Goal: Task Accomplishment & Management: Use online tool/utility

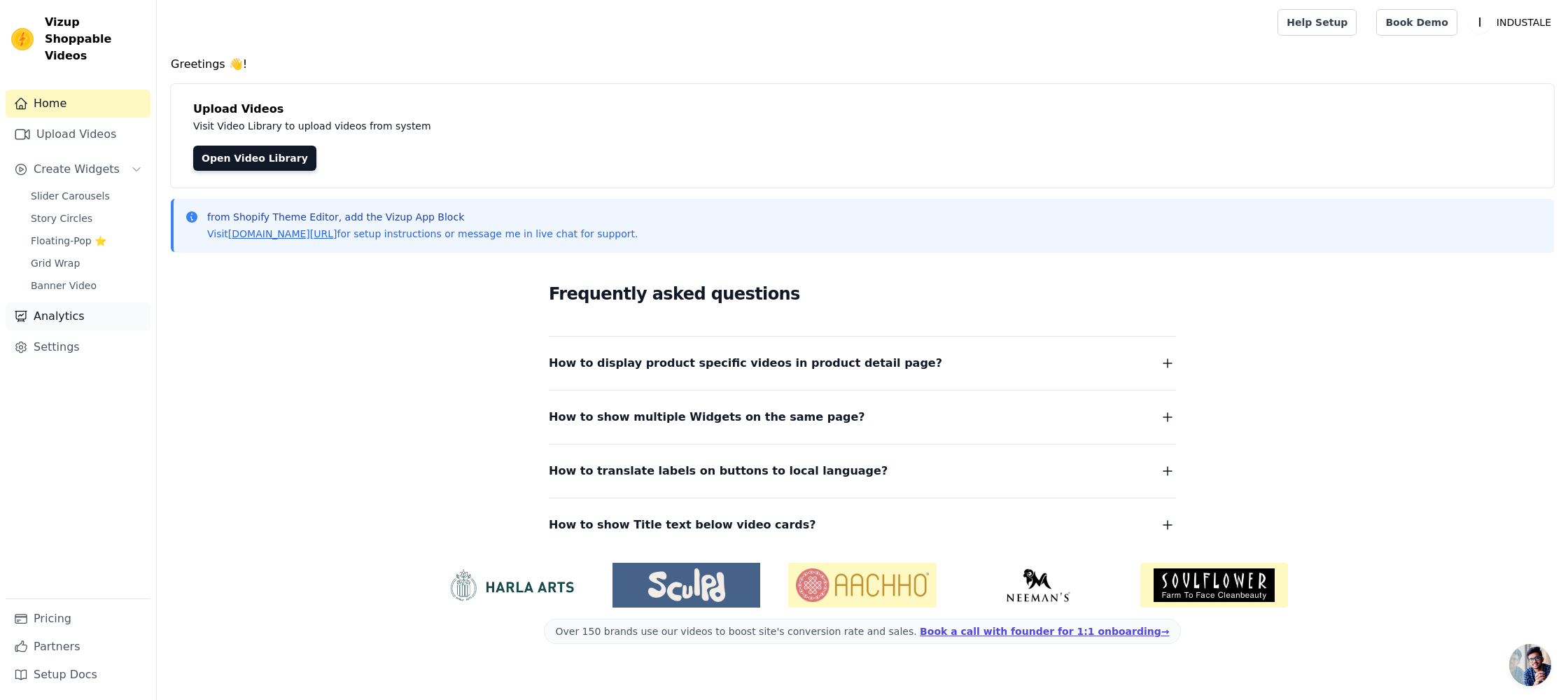
click at [69, 302] on link "Analytics" at bounding box center [78, 316] width 145 height 28
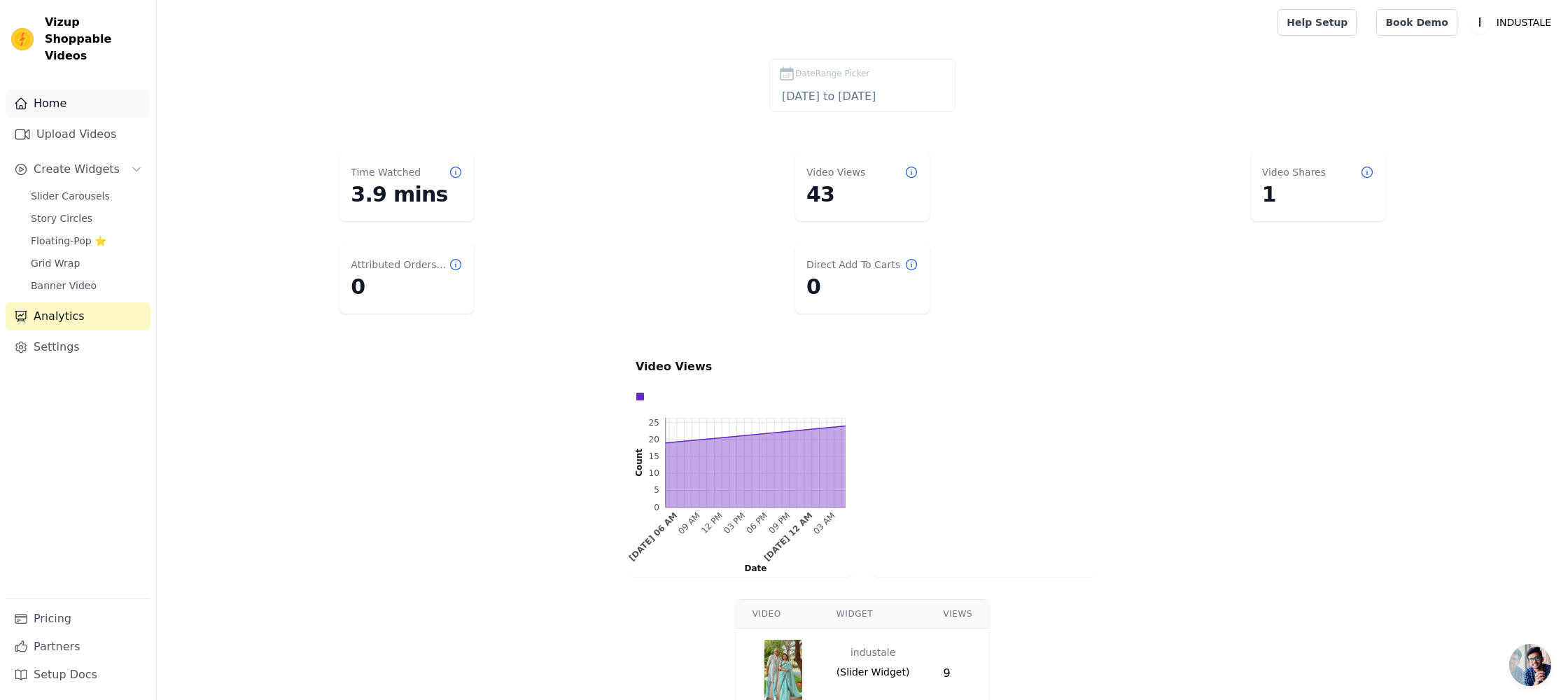
click at [51, 90] on link "Home" at bounding box center [78, 104] width 145 height 28
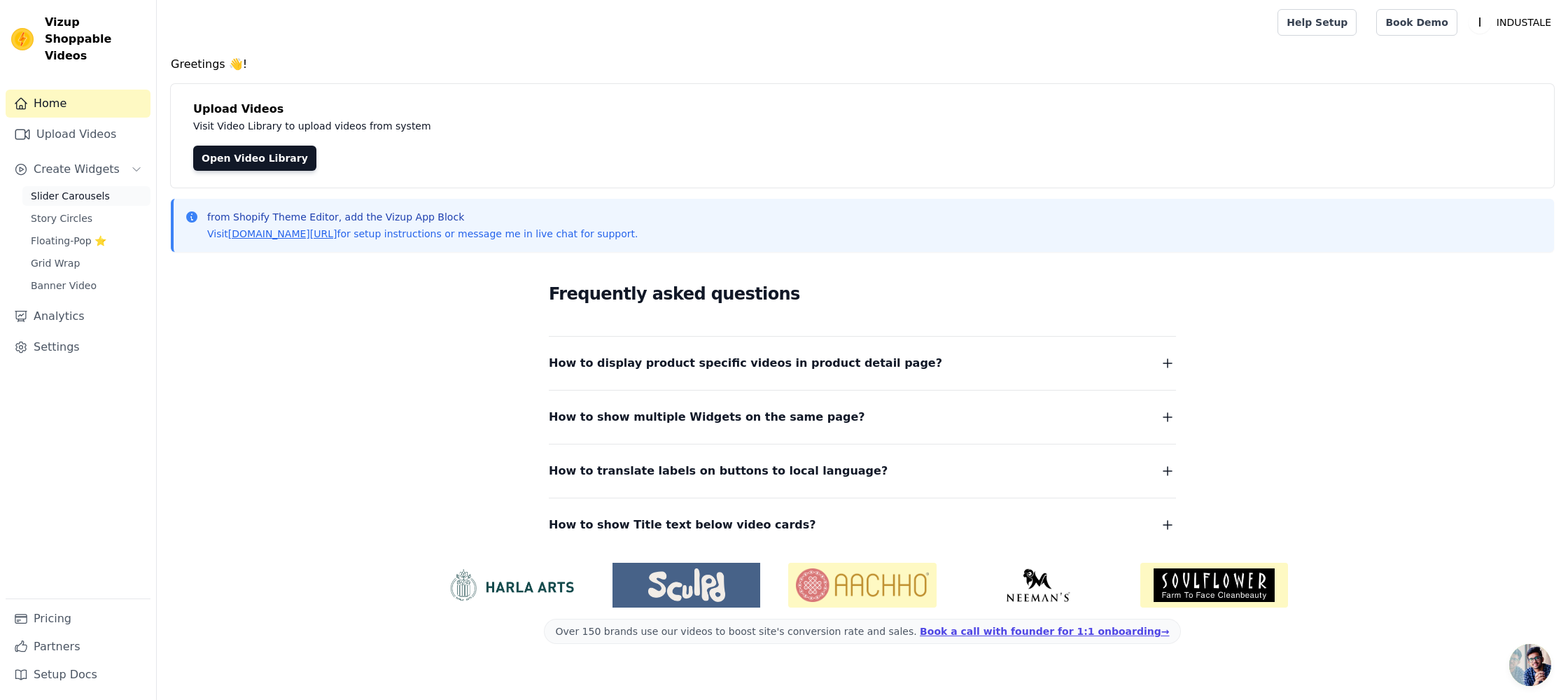
click at [59, 189] on span "Slider Carousels" at bounding box center [70, 196] width 79 height 14
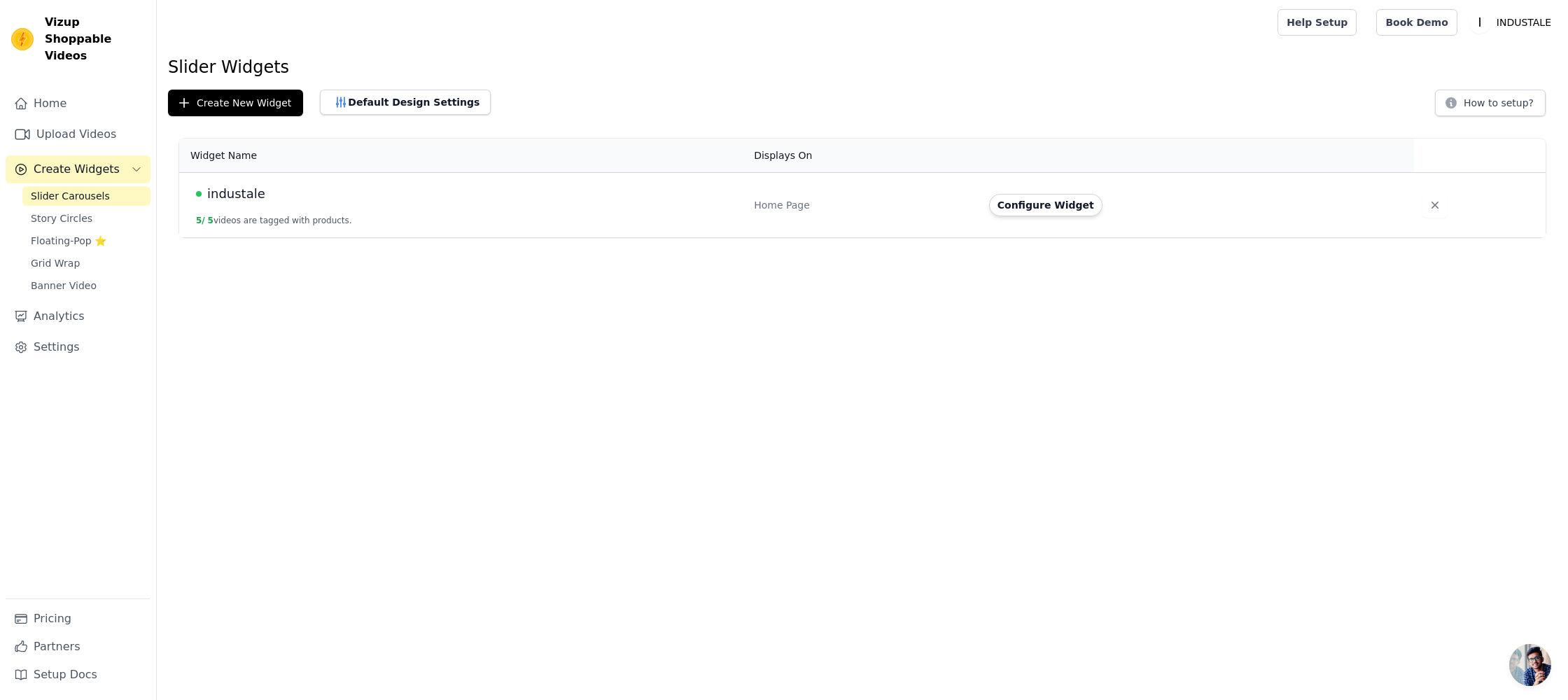
click at [241, 191] on span "industale" at bounding box center [236, 194] width 58 height 20
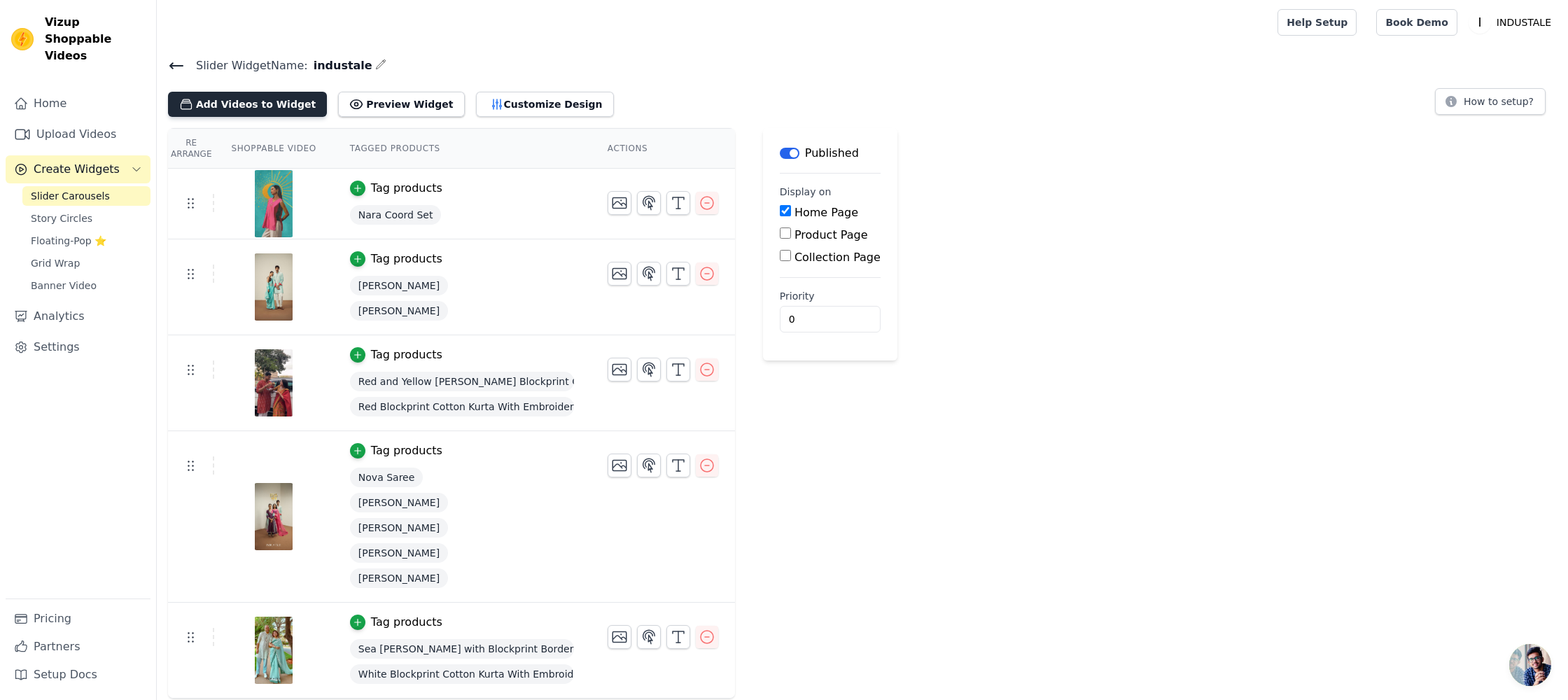
click at [269, 103] on button "Add Videos to Widget" at bounding box center [247, 104] width 159 height 25
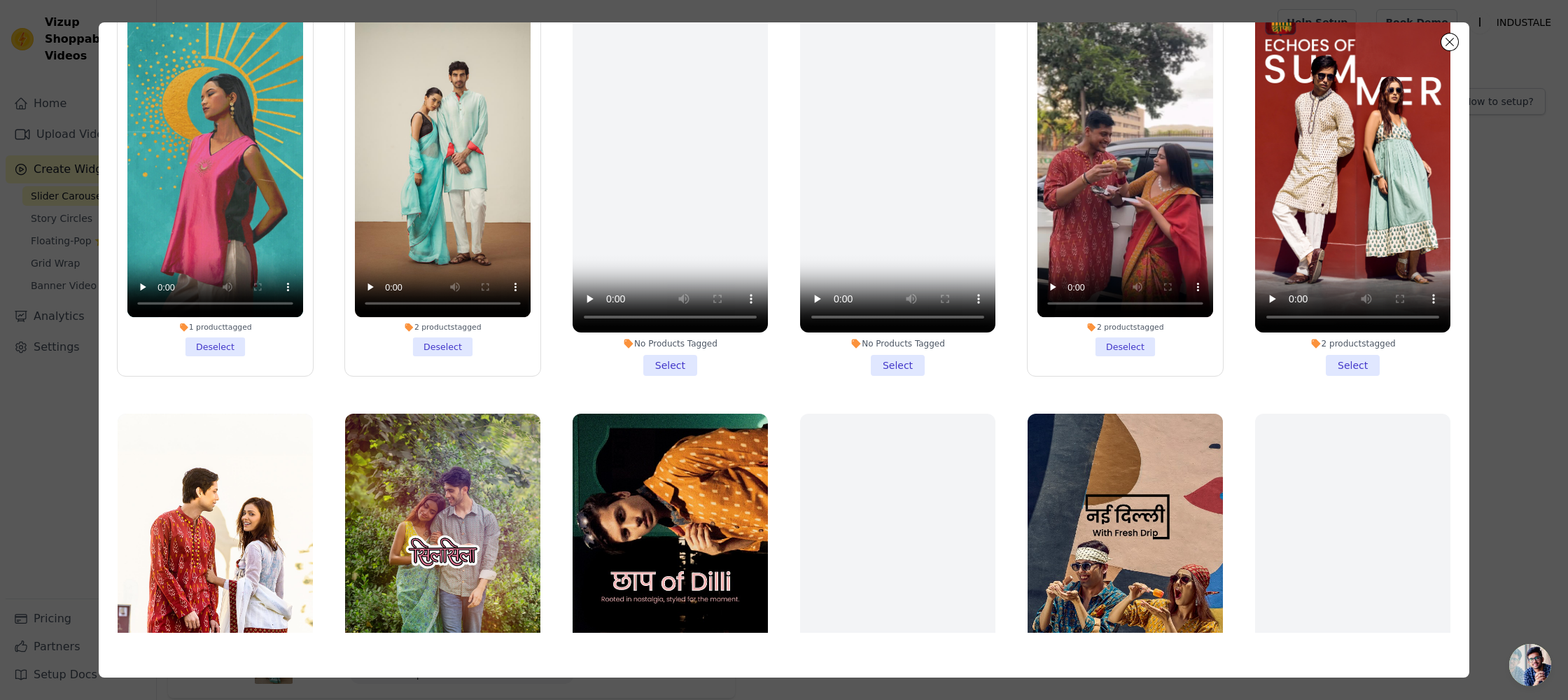
click at [1516, 232] on div "Filter Videos: All Videos Instagram Reels Uploaded Videos Sort by: Date Uploade…" at bounding box center [784, 350] width 1523 height 700
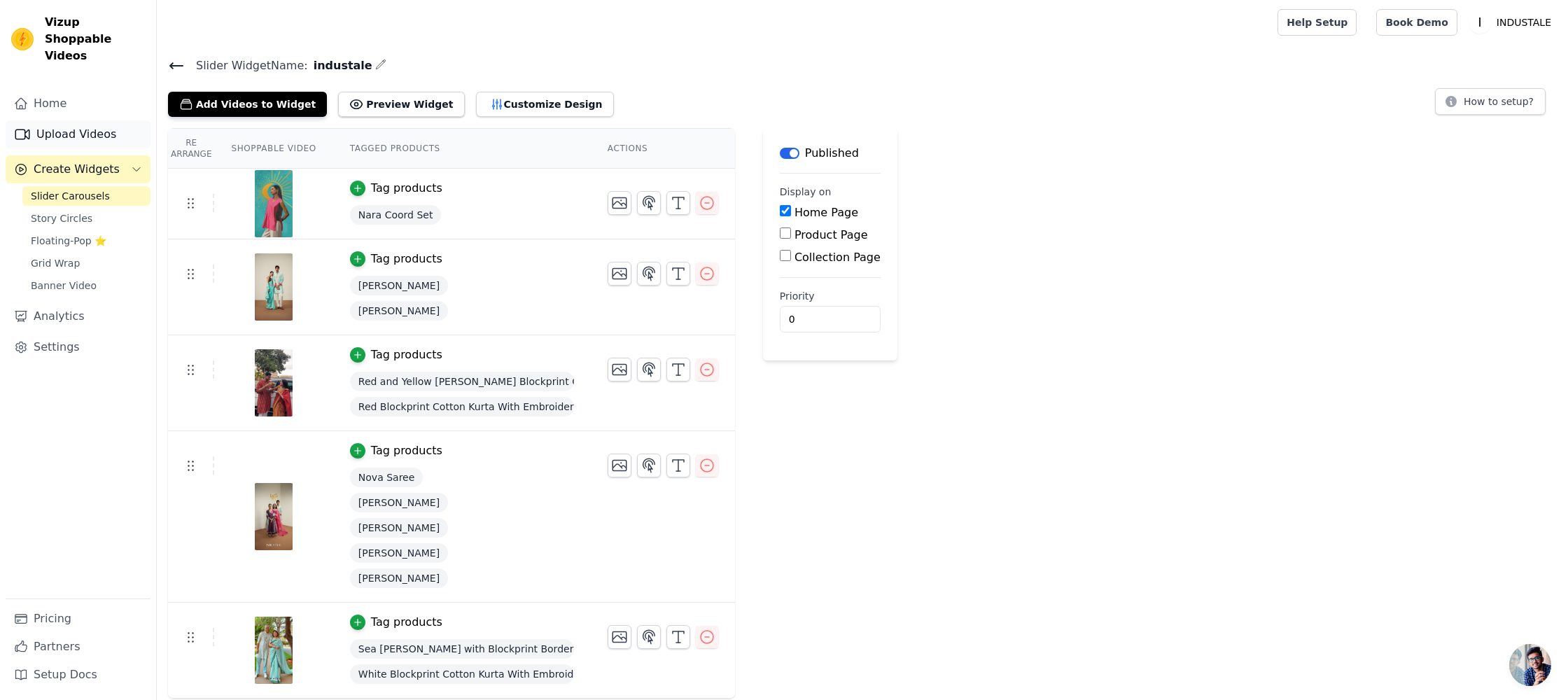
click at [80, 120] on link "Upload Videos" at bounding box center [78, 134] width 145 height 28
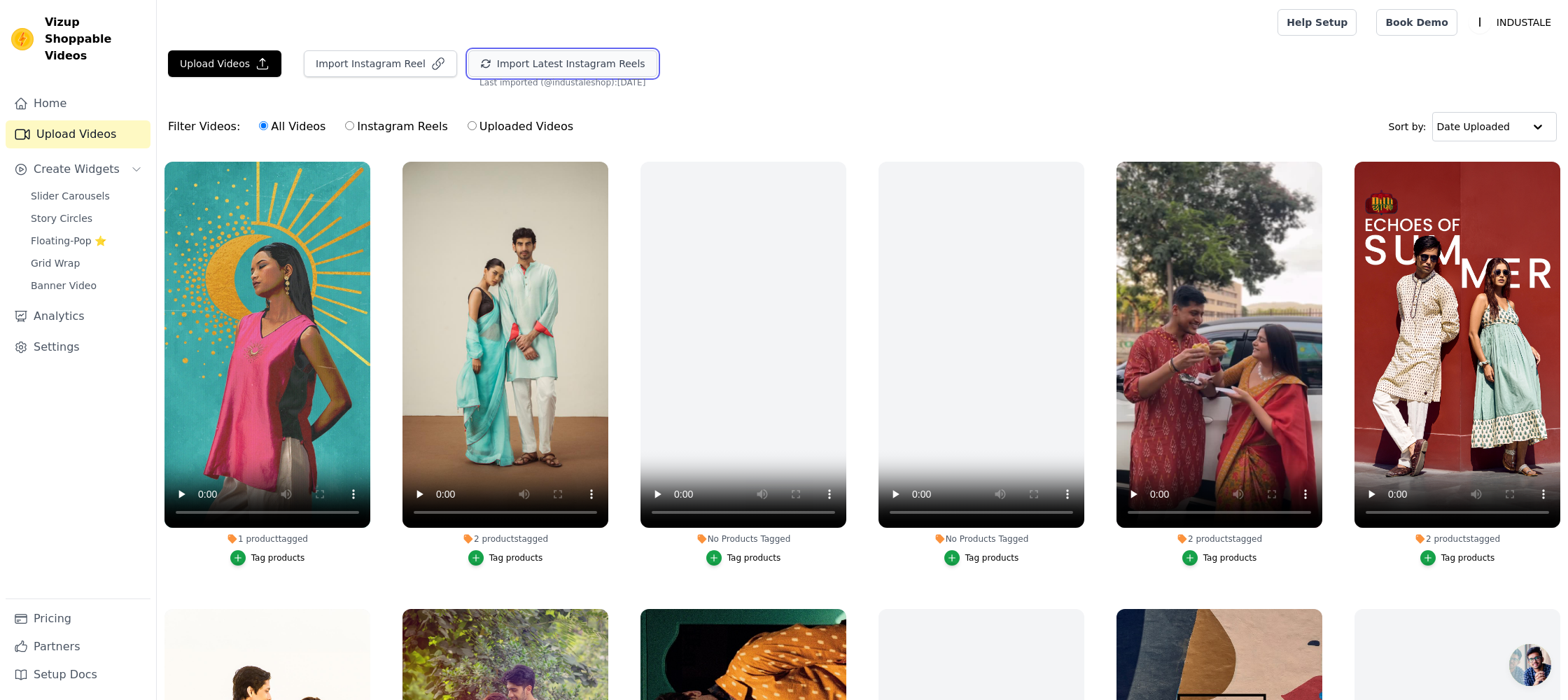
click at [500, 67] on button "Import Latest Instagram Reels" at bounding box center [563, 63] width 189 height 27
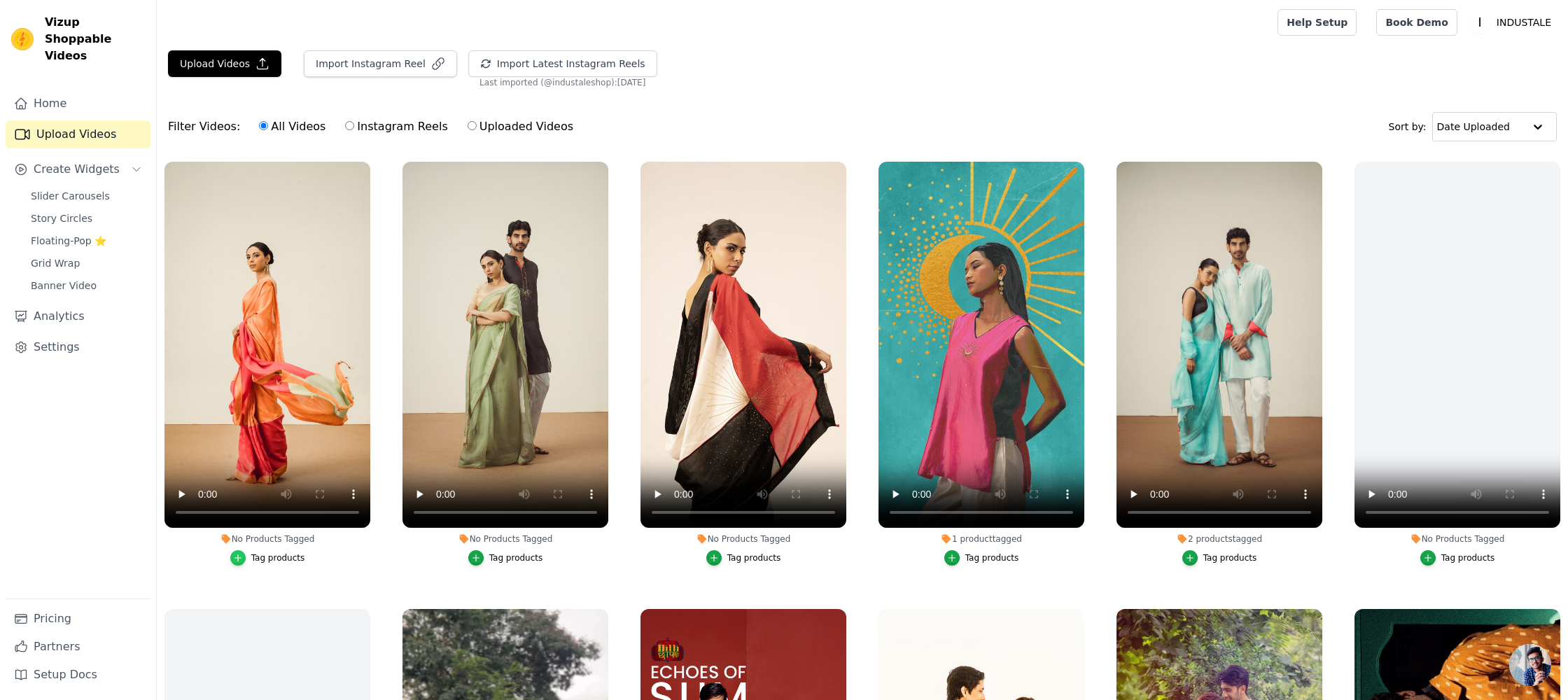
click at [239, 551] on div "button" at bounding box center [238, 558] width 15 height 15
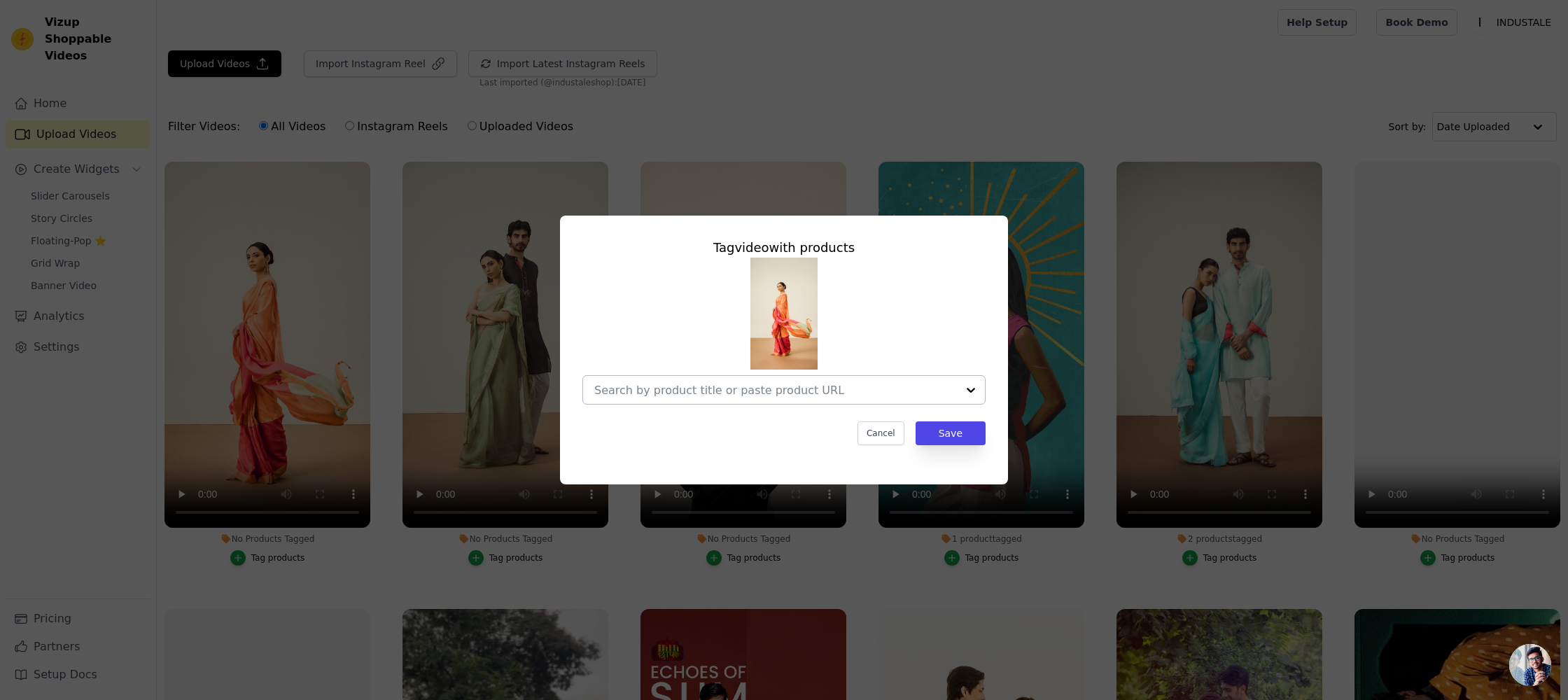
click at [784, 389] on input "No Products Tagged Tag video with products Cancel Save Tag products" at bounding box center [775, 390] width 363 height 13
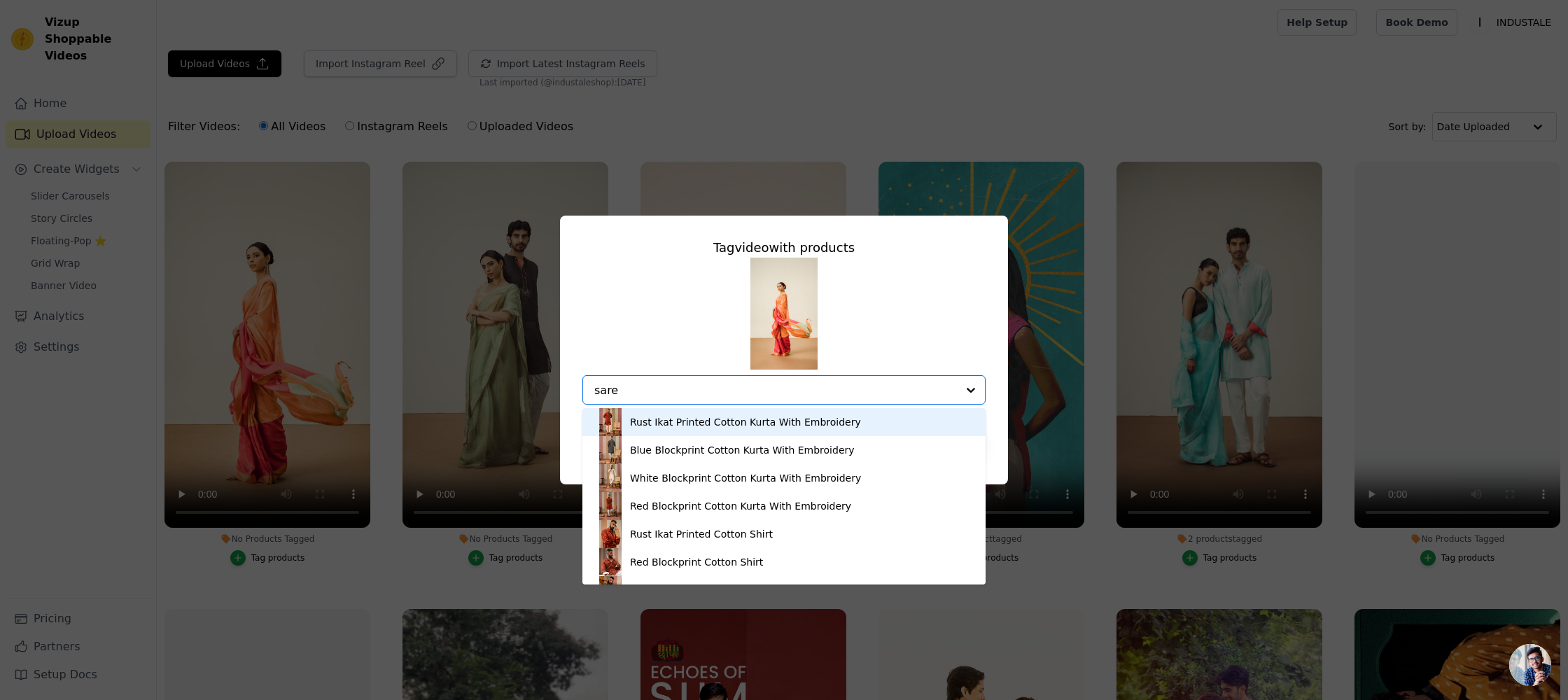
type input "saree"
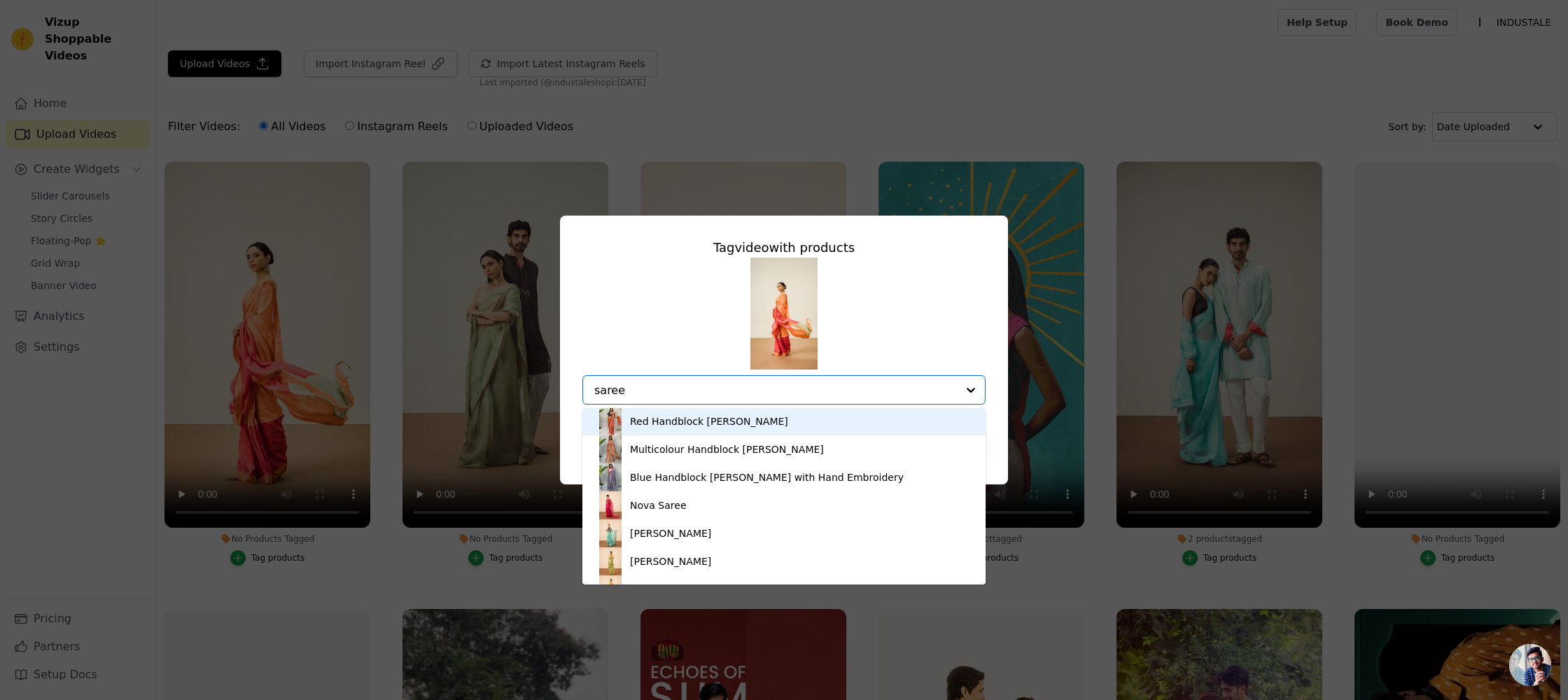
scroll to position [160, 0]
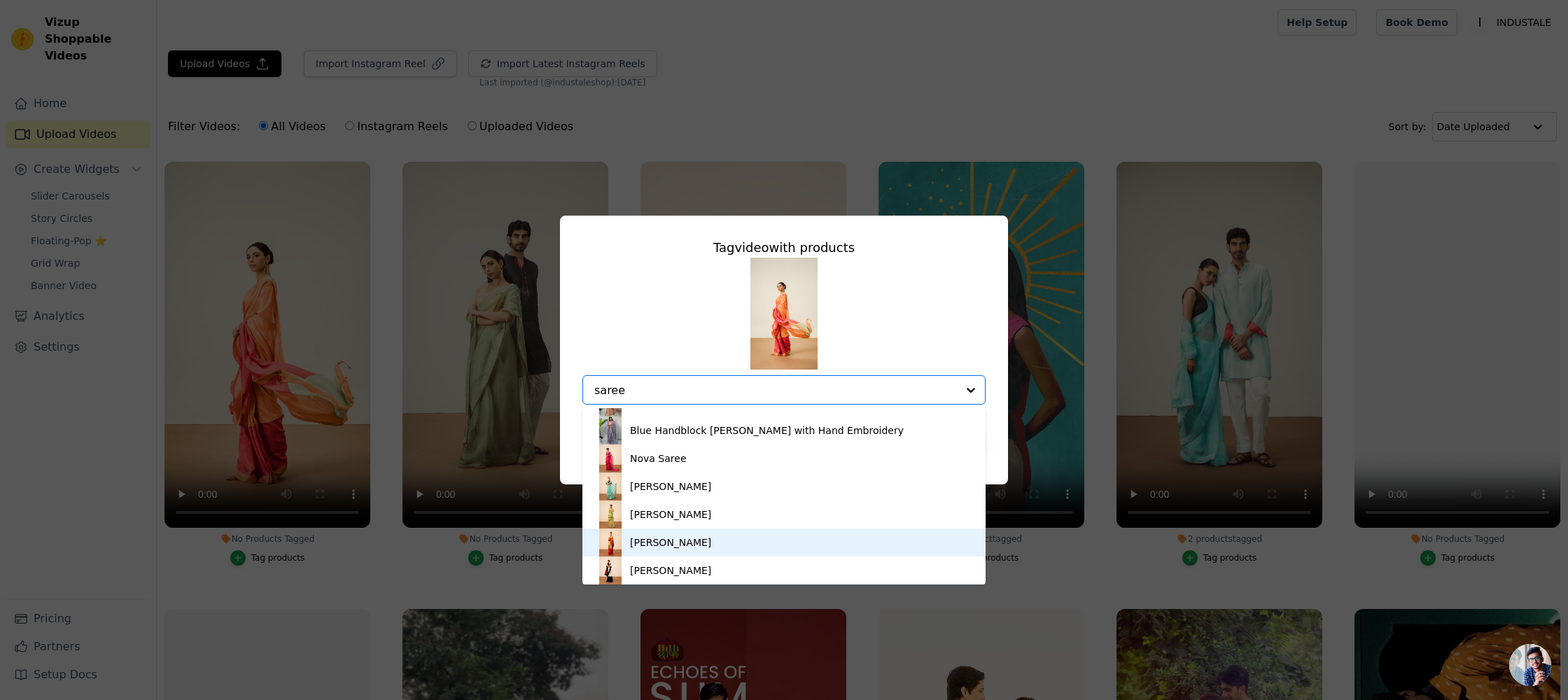
click at [669, 542] on div "[PERSON_NAME]" at bounding box center [671, 542] width 81 height 14
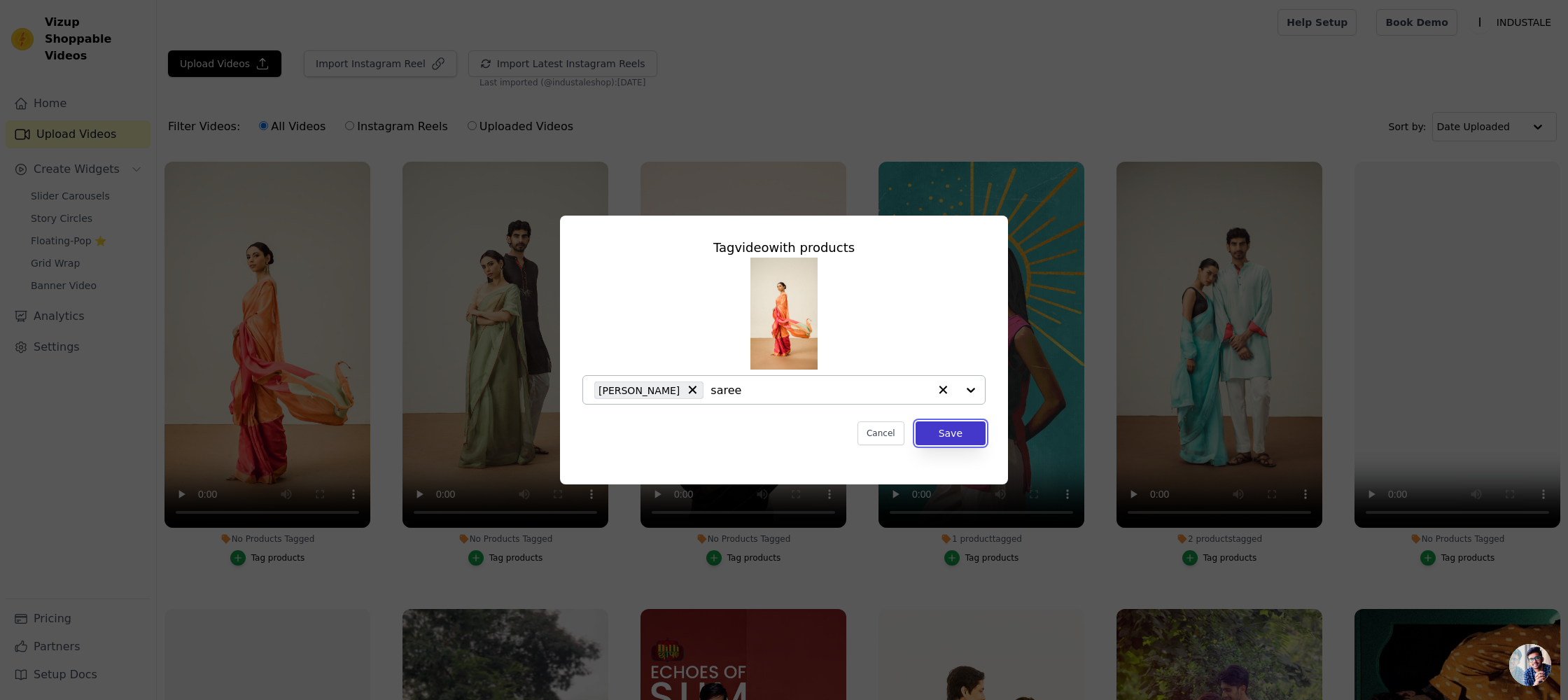
click at [969, 428] on button "Save" at bounding box center [950, 433] width 70 height 24
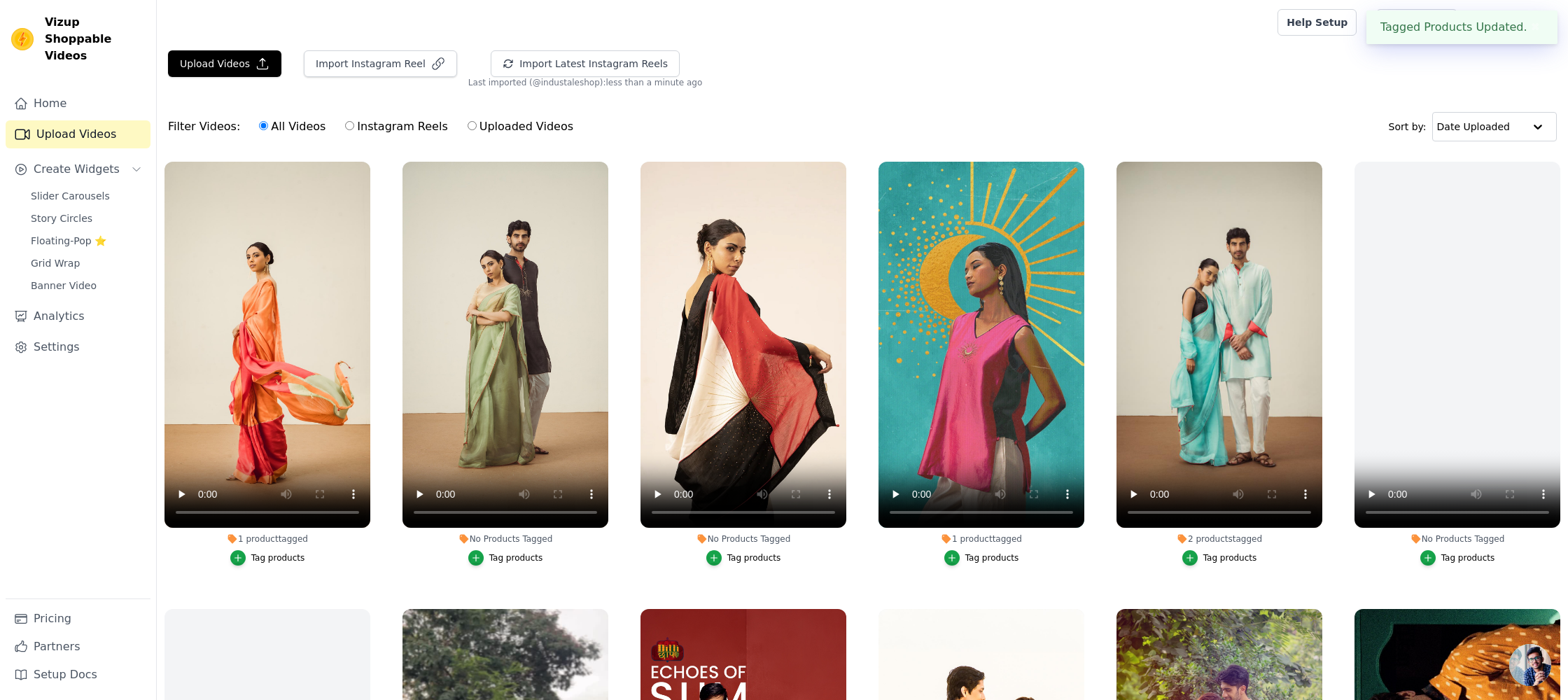
click at [494, 559] on div "Tag products" at bounding box center [516, 558] width 54 height 11
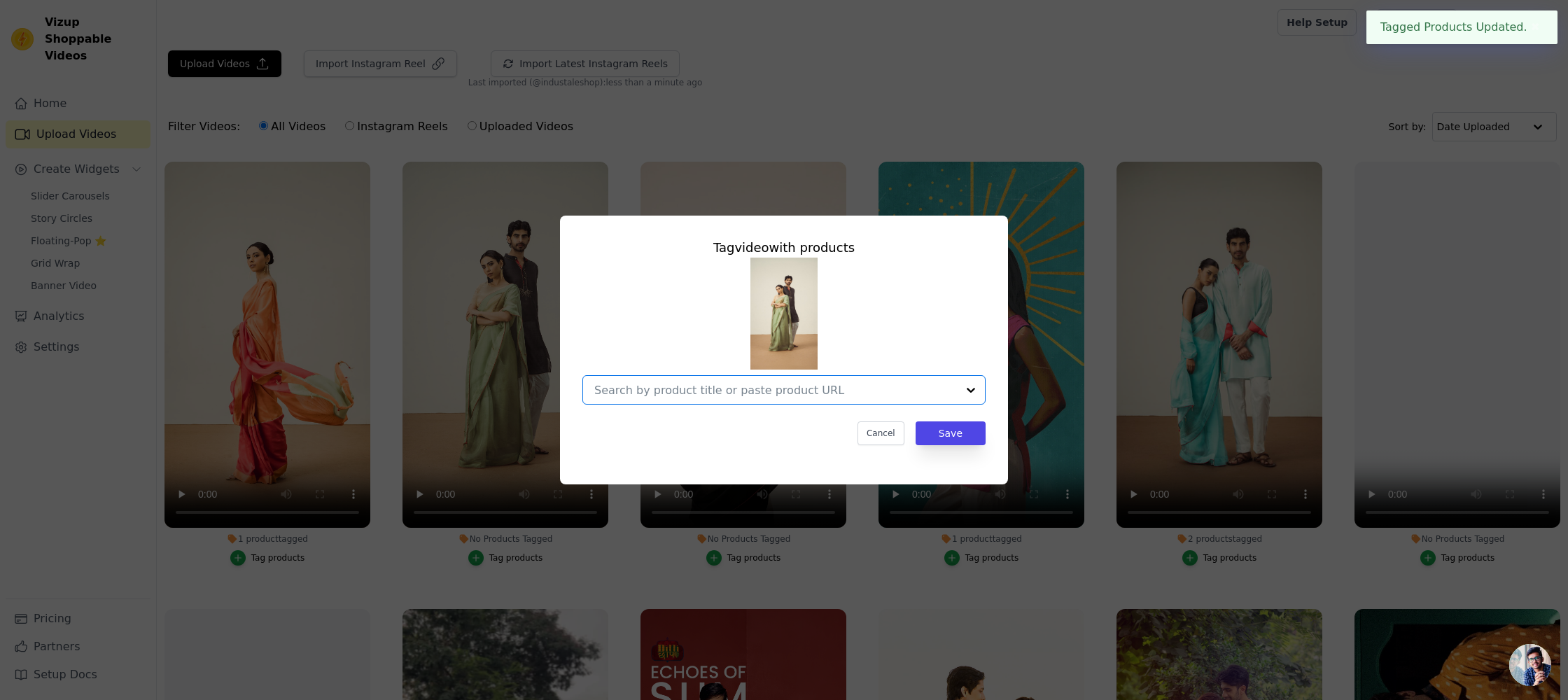
click at [782, 387] on input "No Products Tagged Tag video with products Option undefined, selected. Select i…" at bounding box center [775, 390] width 363 height 13
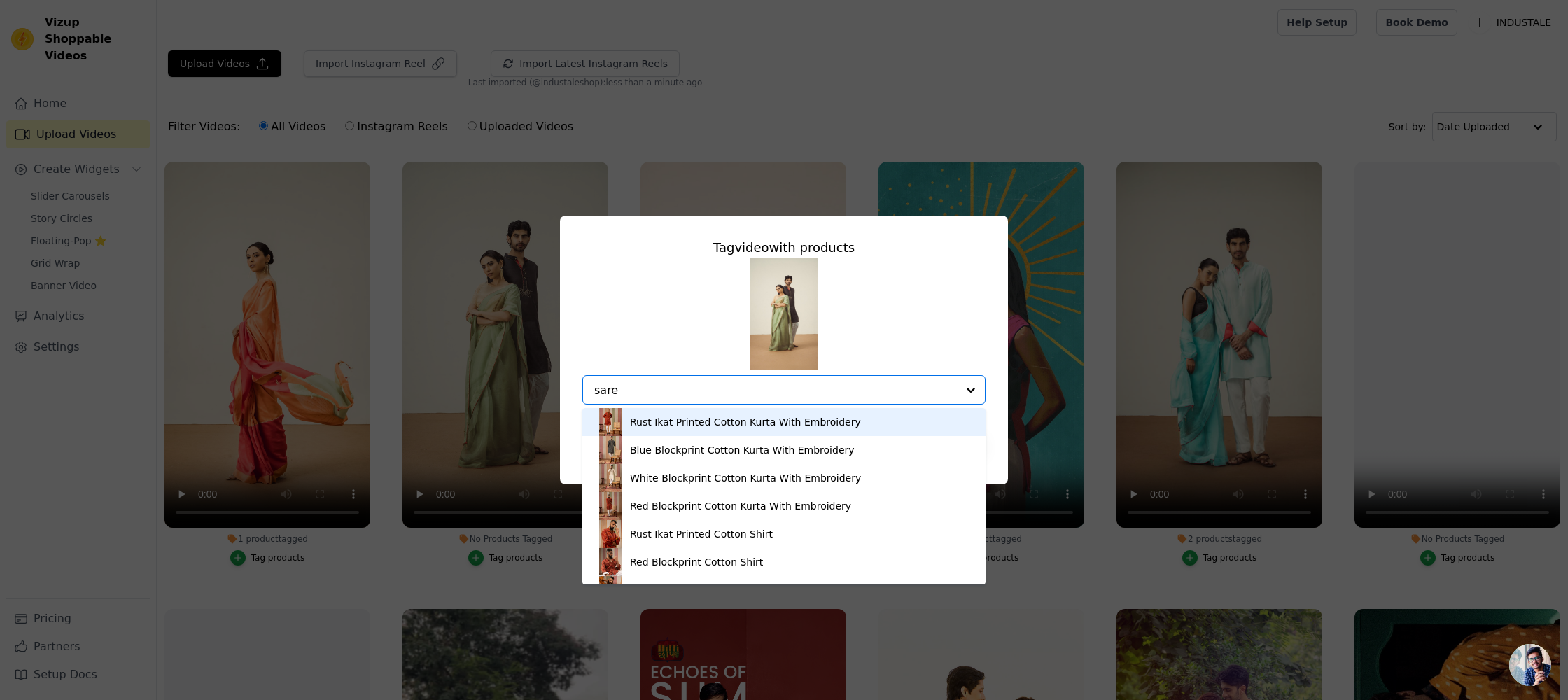
type input "saree"
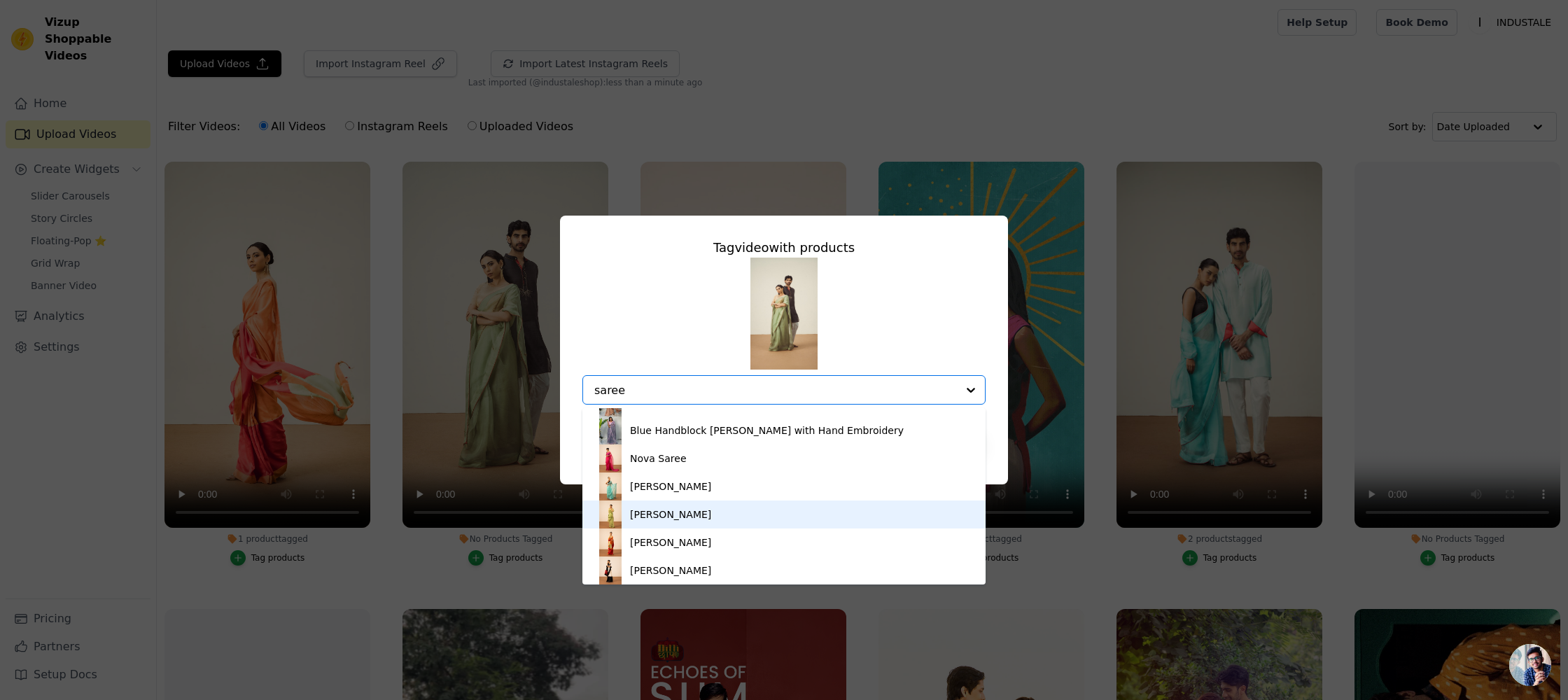
click at [696, 510] on div "[PERSON_NAME]" at bounding box center [783, 514] width 375 height 28
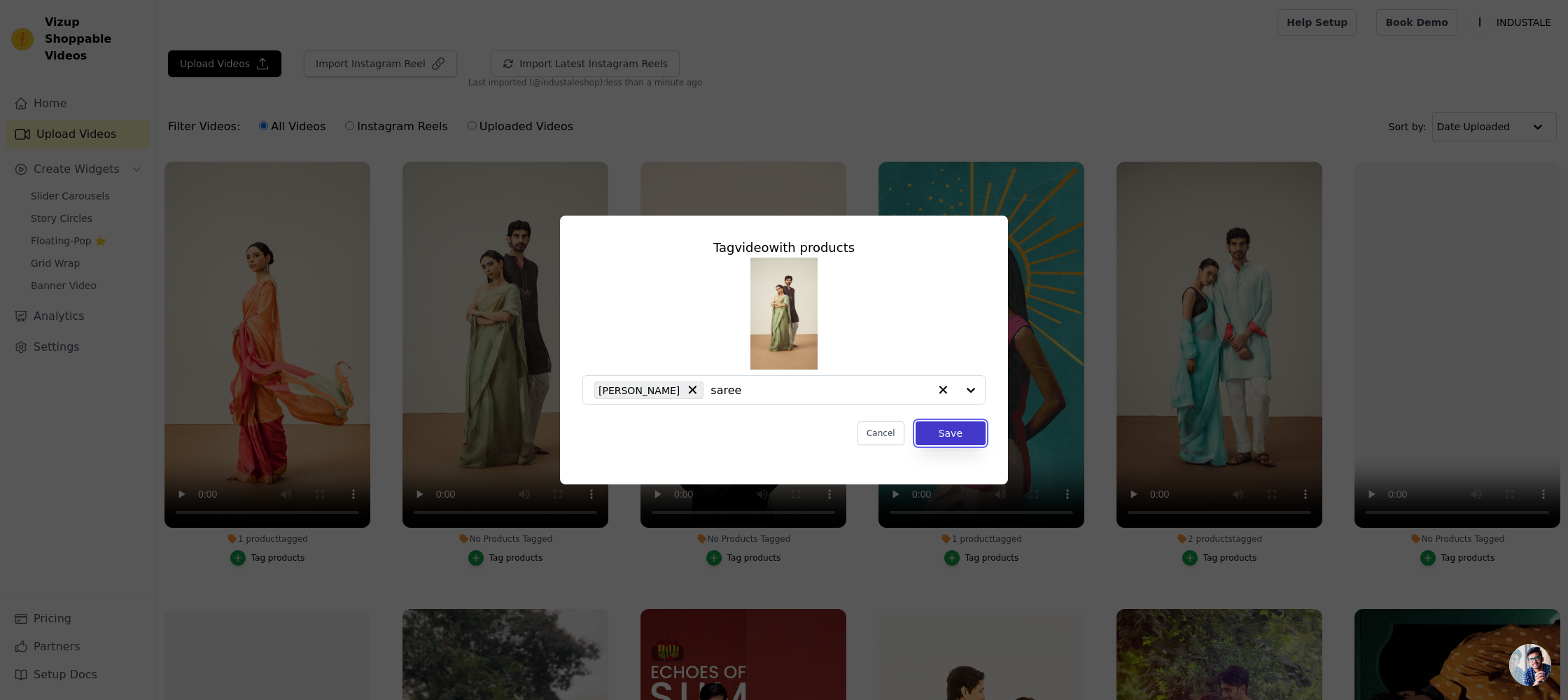
click at [952, 432] on button "Save" at bounding box center [950, 433] width 70 height 24
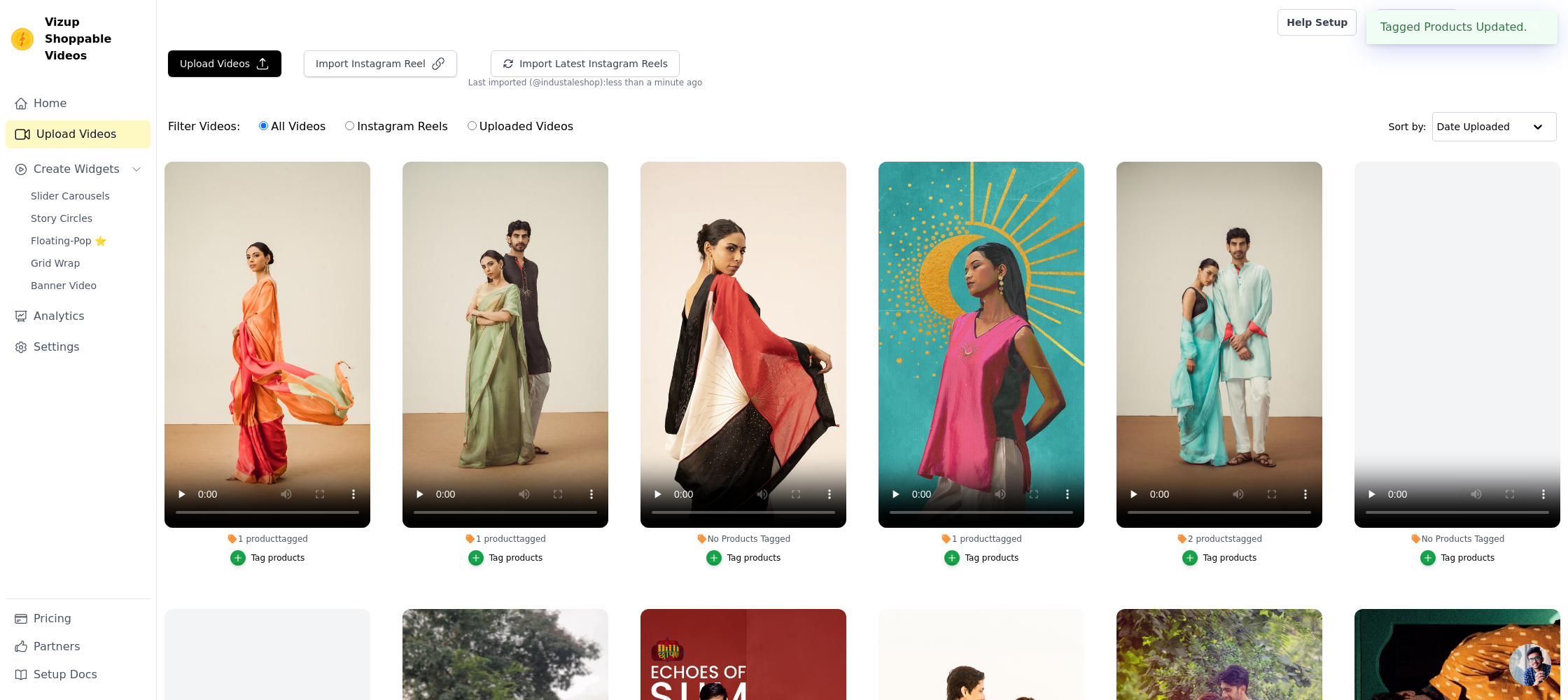
click at [496, 558] on div "Tag products" at bounding box center [516, 558] width 54 height 11
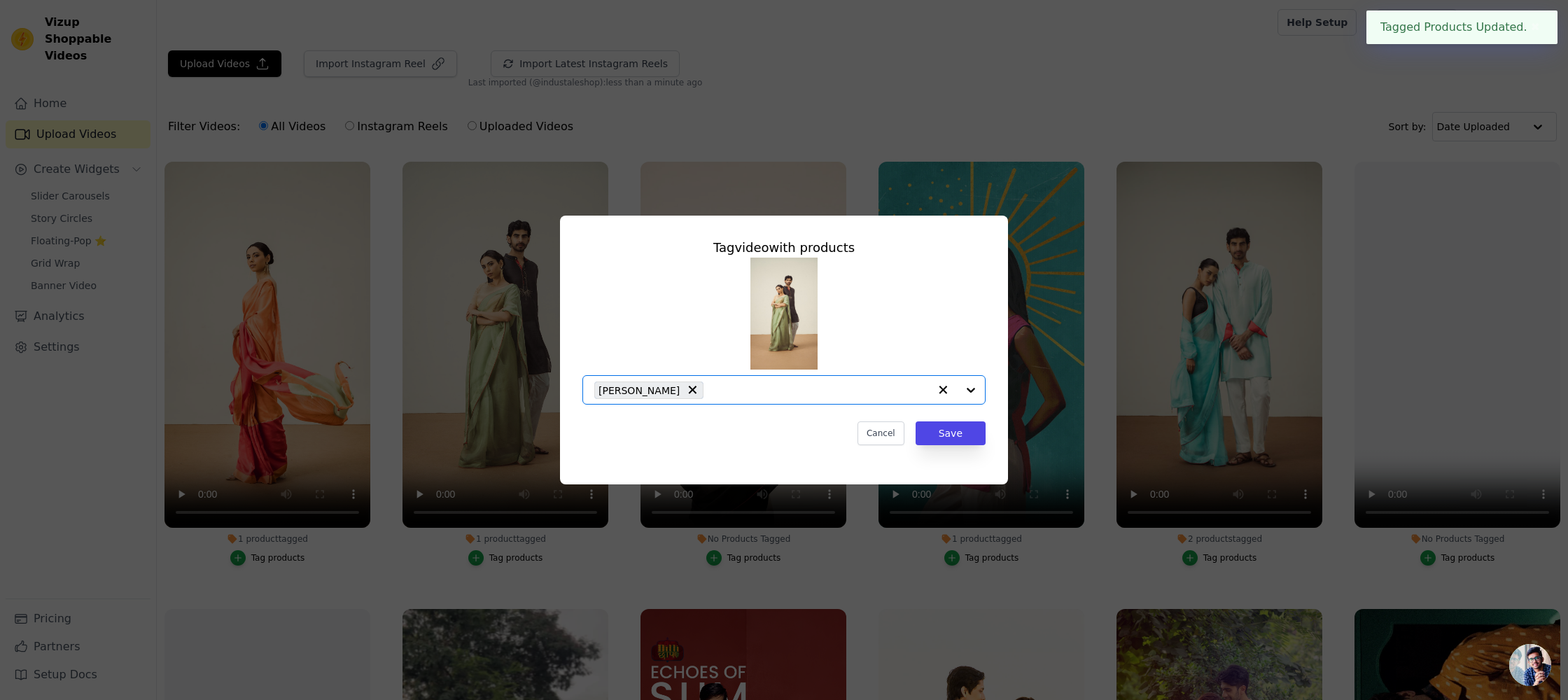
click at [711, 392] on input "1 product tagged Tag video with products Option [PERSON_NAME], selected. Select…" at bounding box center [820, 390] width 218 height 13
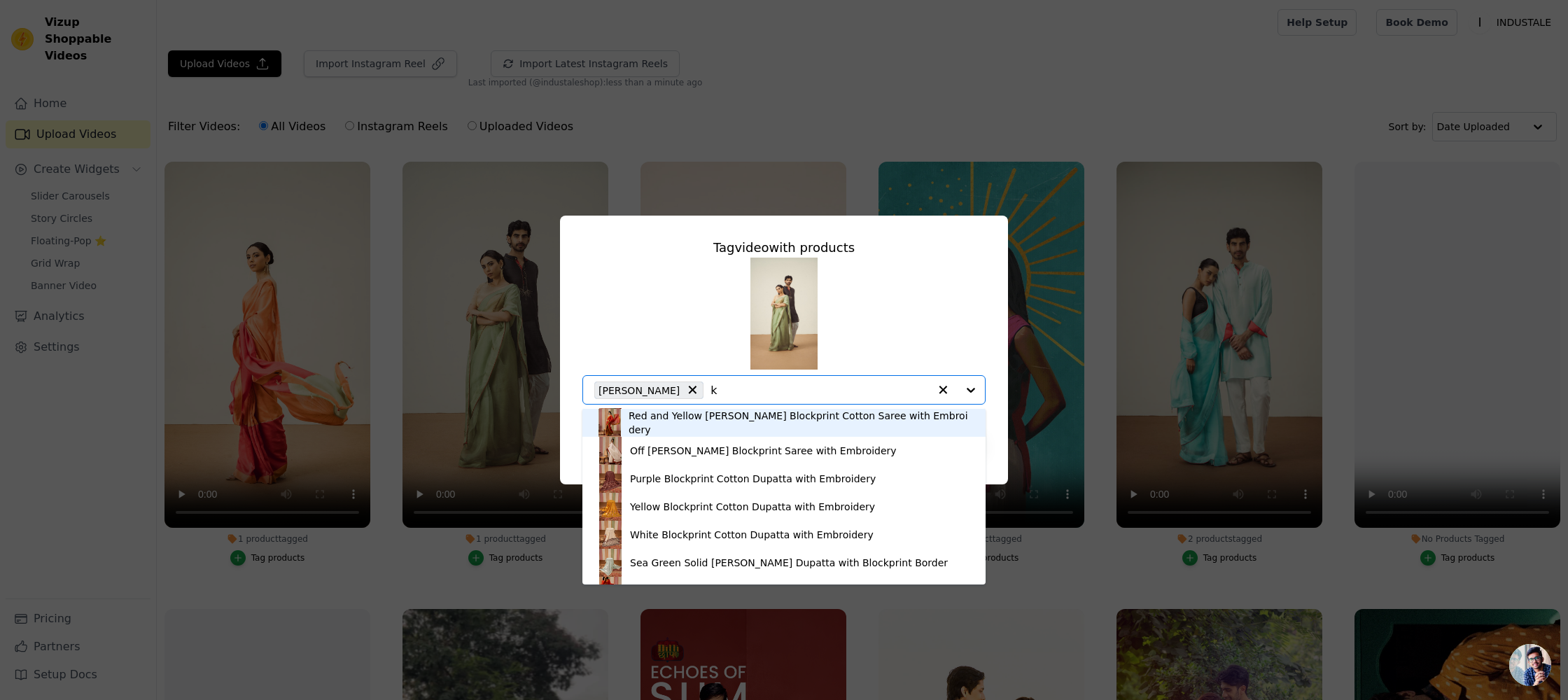
scroll to position [0, 0]
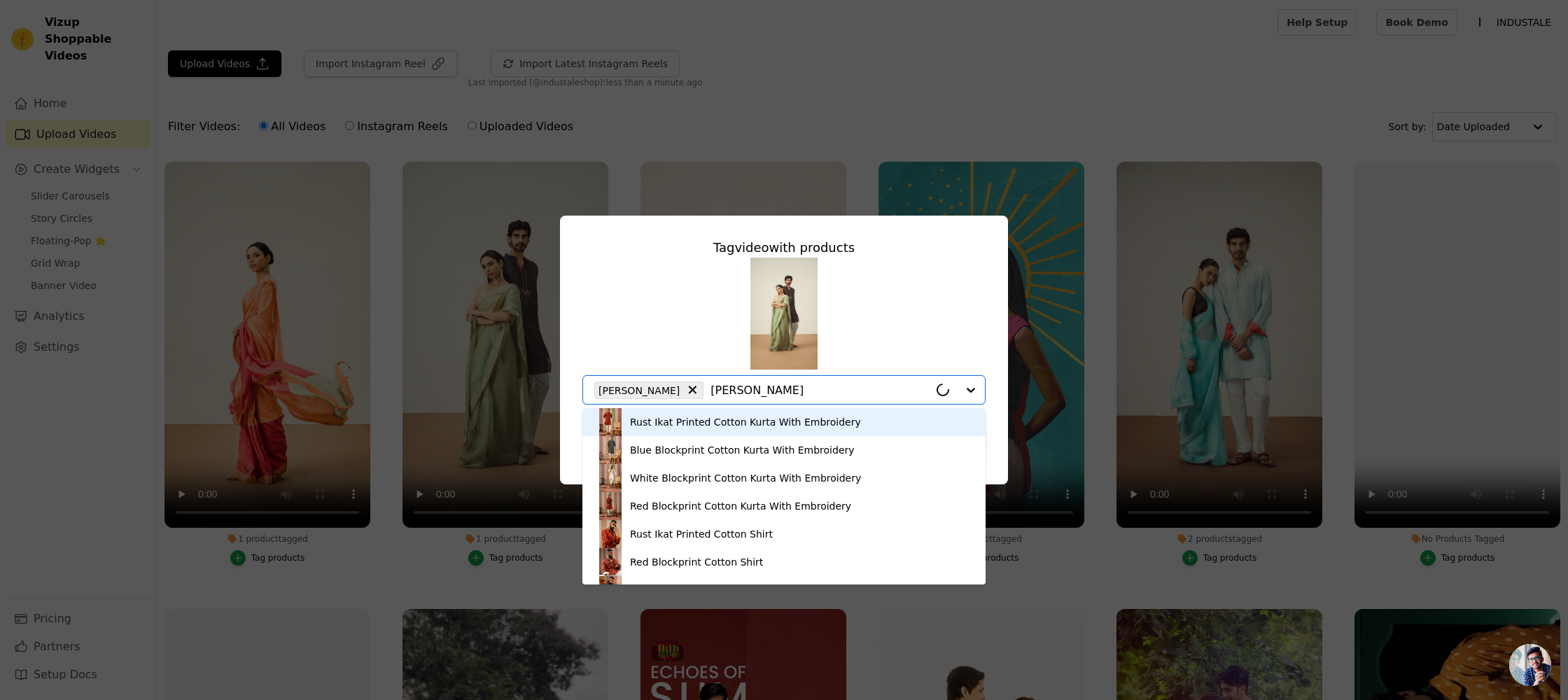
type input "kurta"
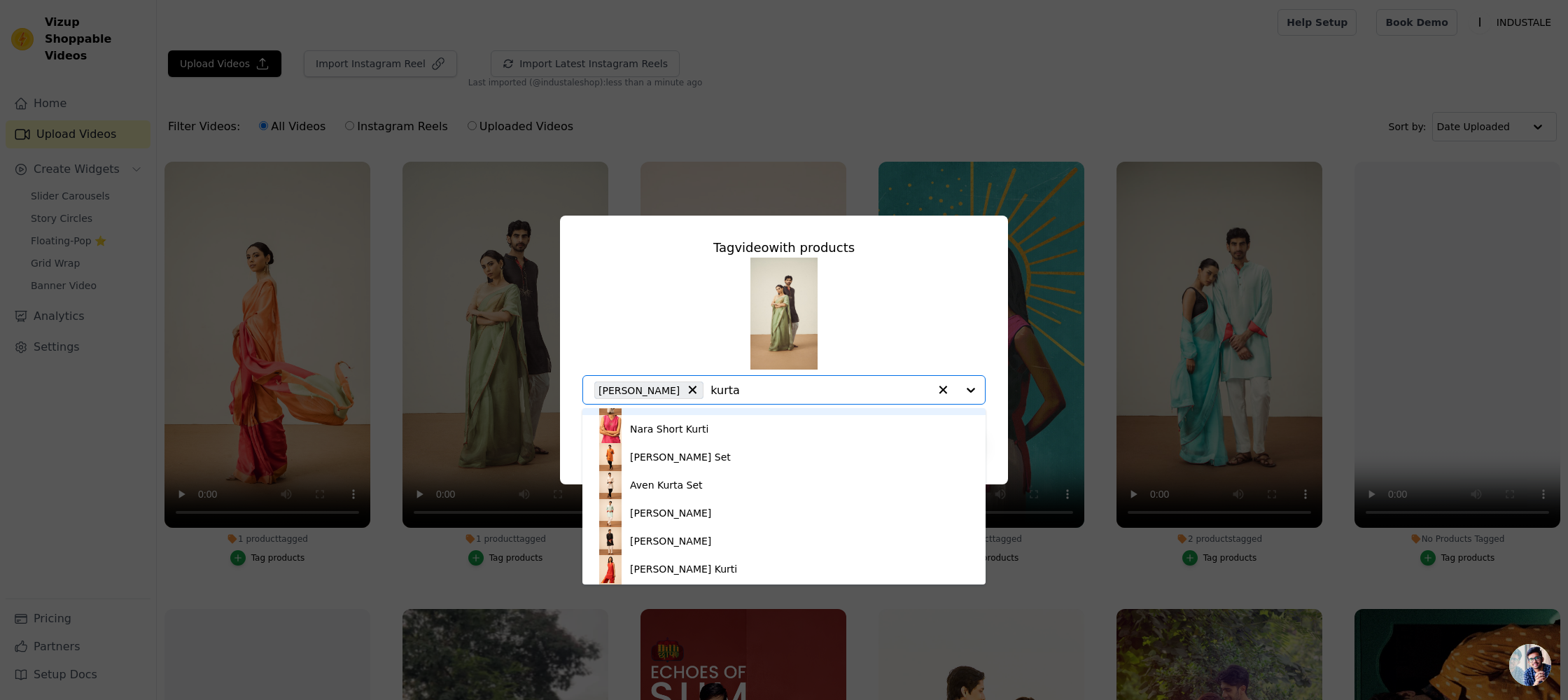
scroll to position [1395, 0]
click at [698, 543] on div "[PERSON_NAME]" at bounding box center [783, 540] width 375 height 28
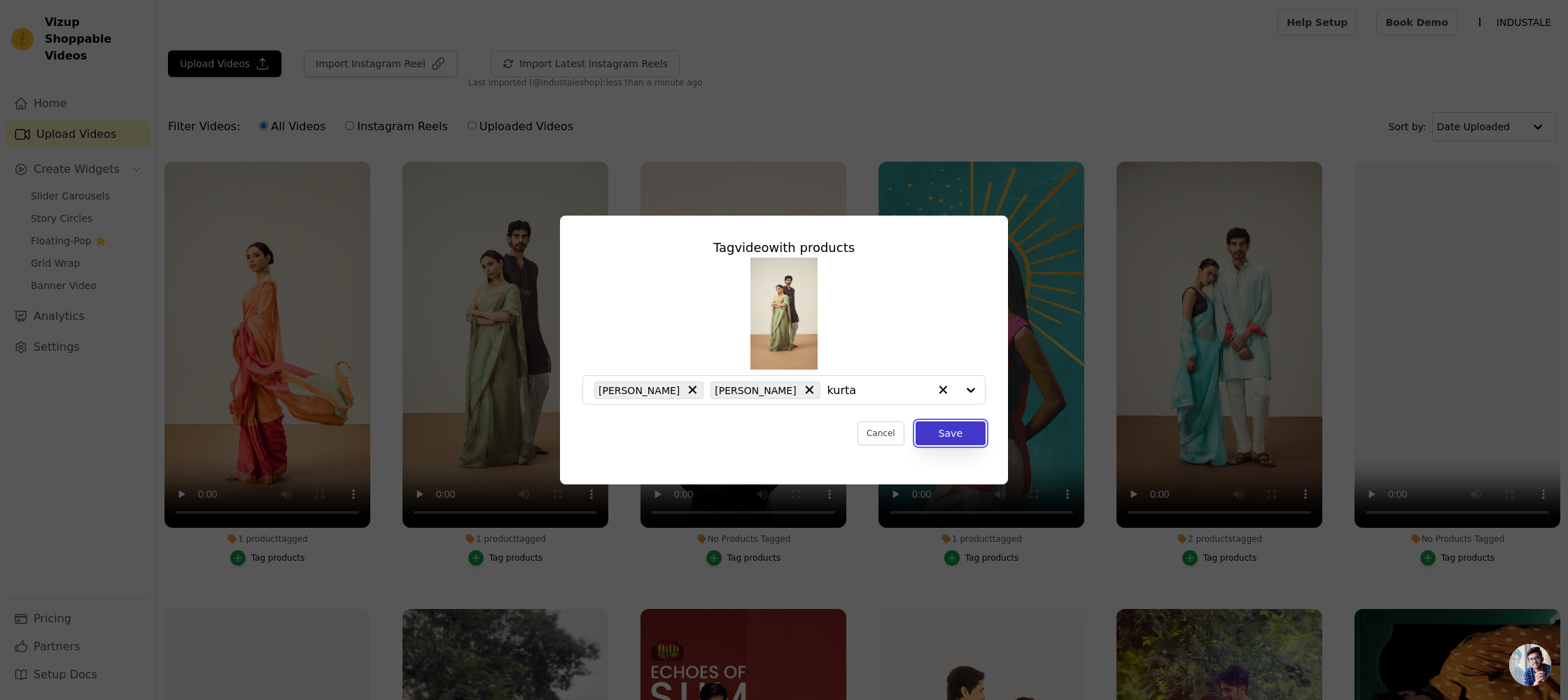
click at [957, 435] on button "Save" at bounding box center [950, 433] width 70 height 24
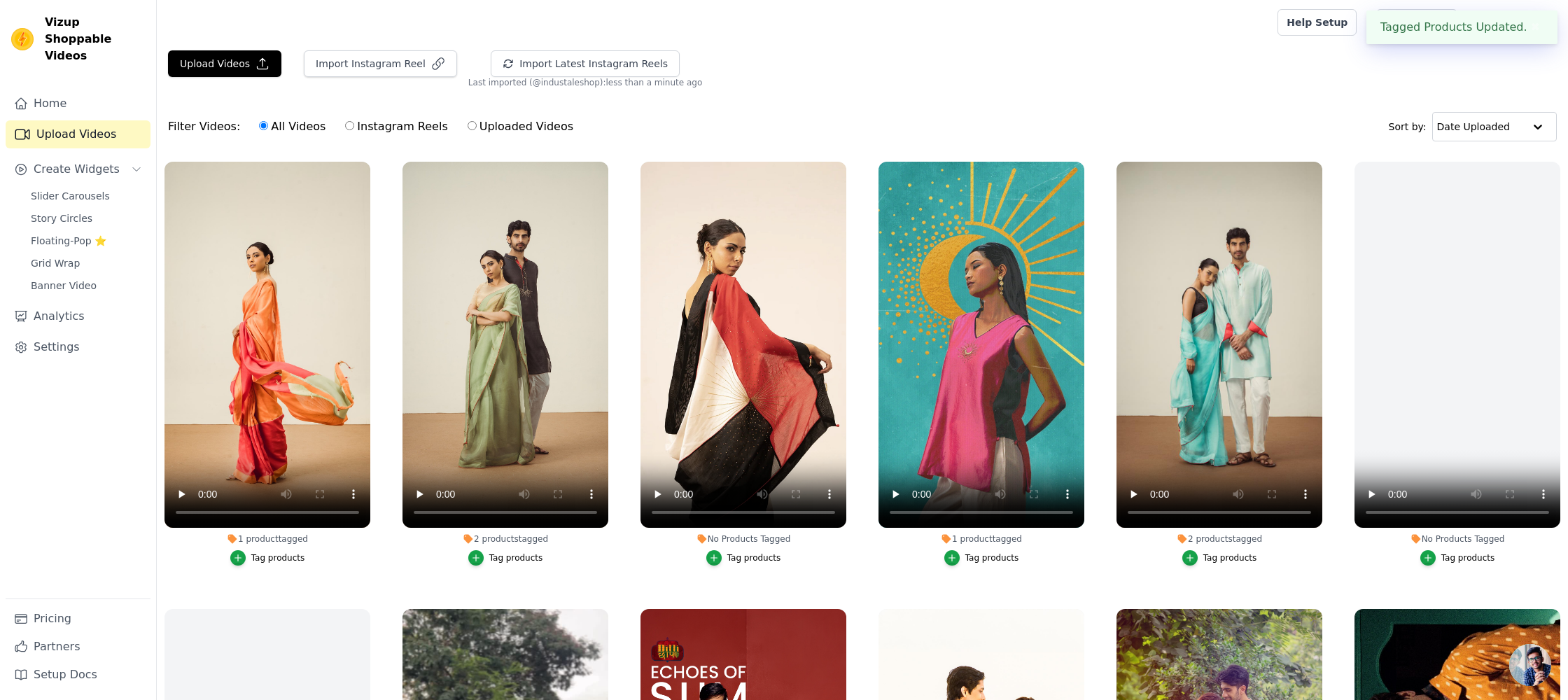
click at [756, 558] on div "Tag products" at bounding box center [754, 558] width 54 height 11
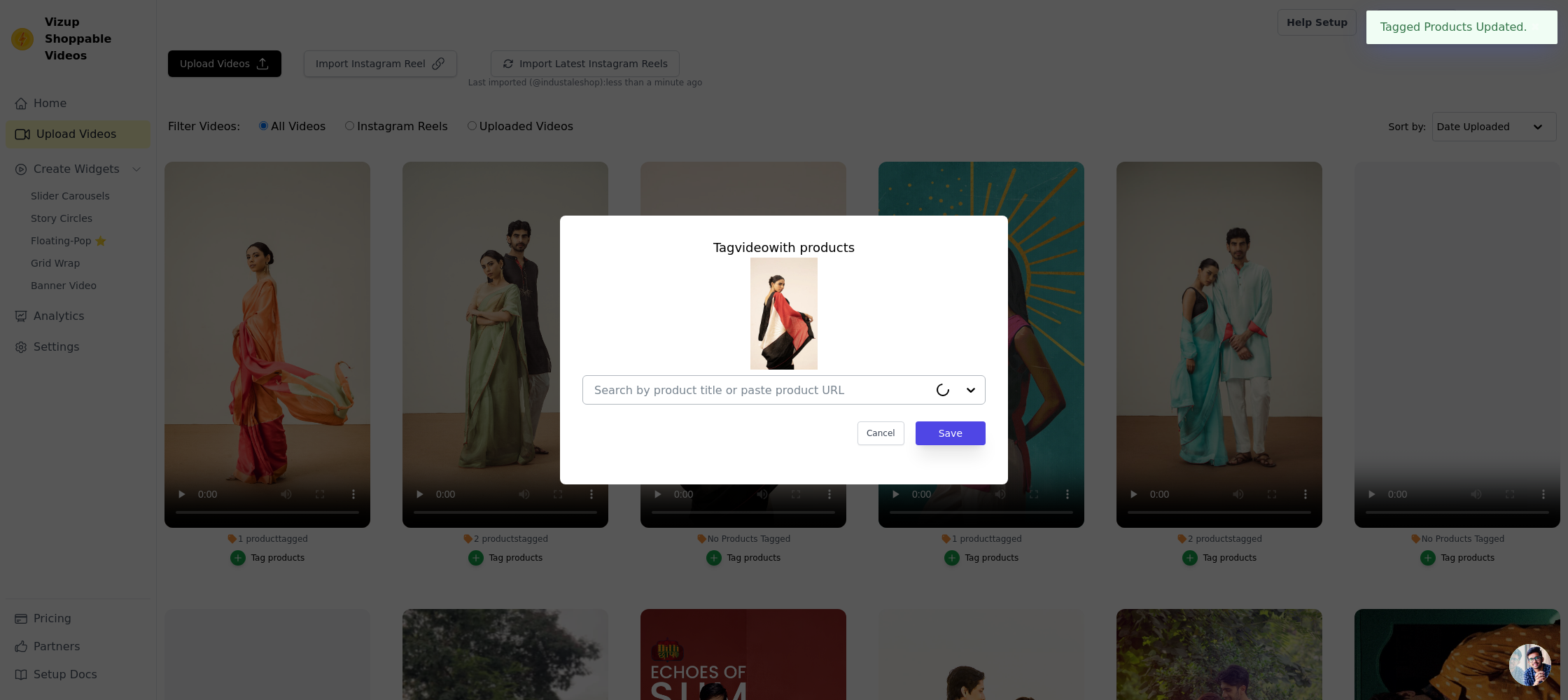
click at [826, 390] on input "No Products Tagged Tag video with products Cancel Save Tag products" at bounding box center [761, 390] width 334 height 13
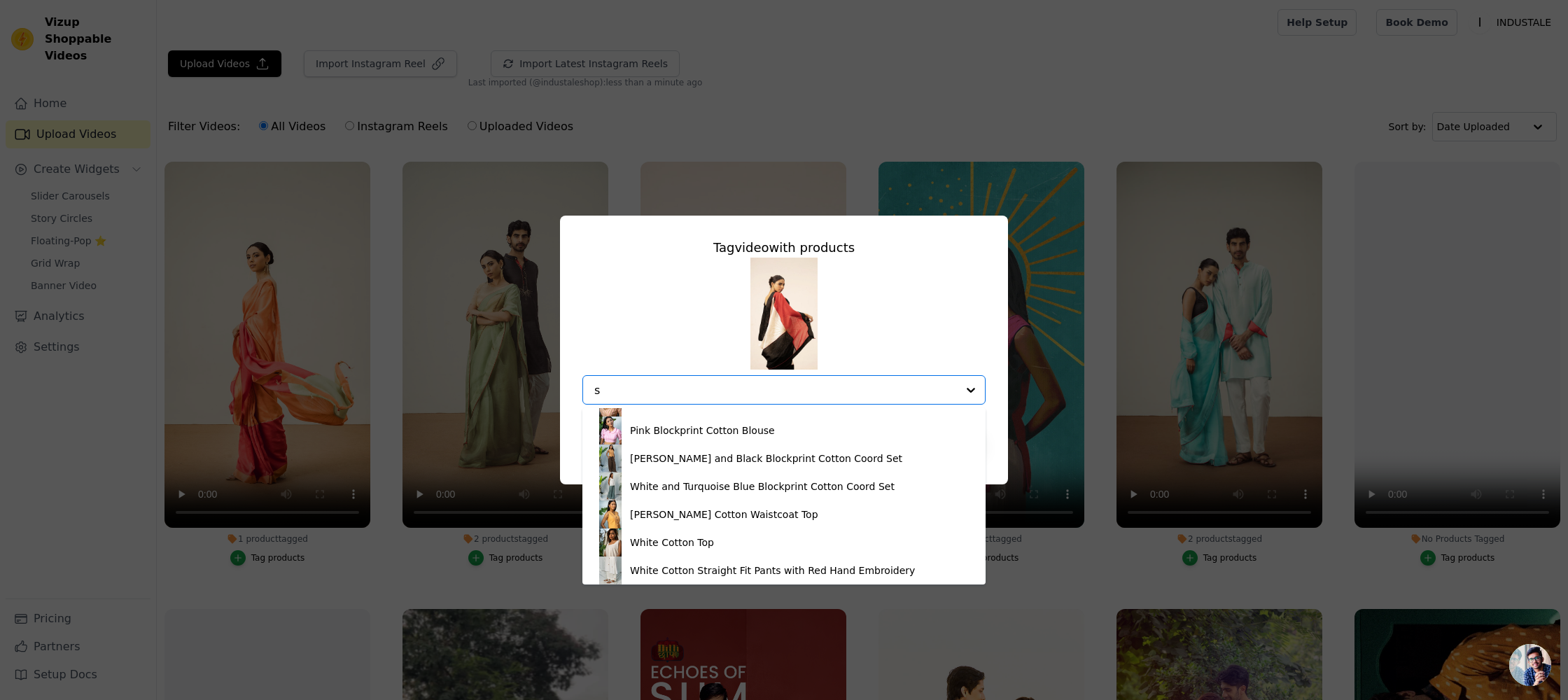
scroll to position [0, 0]
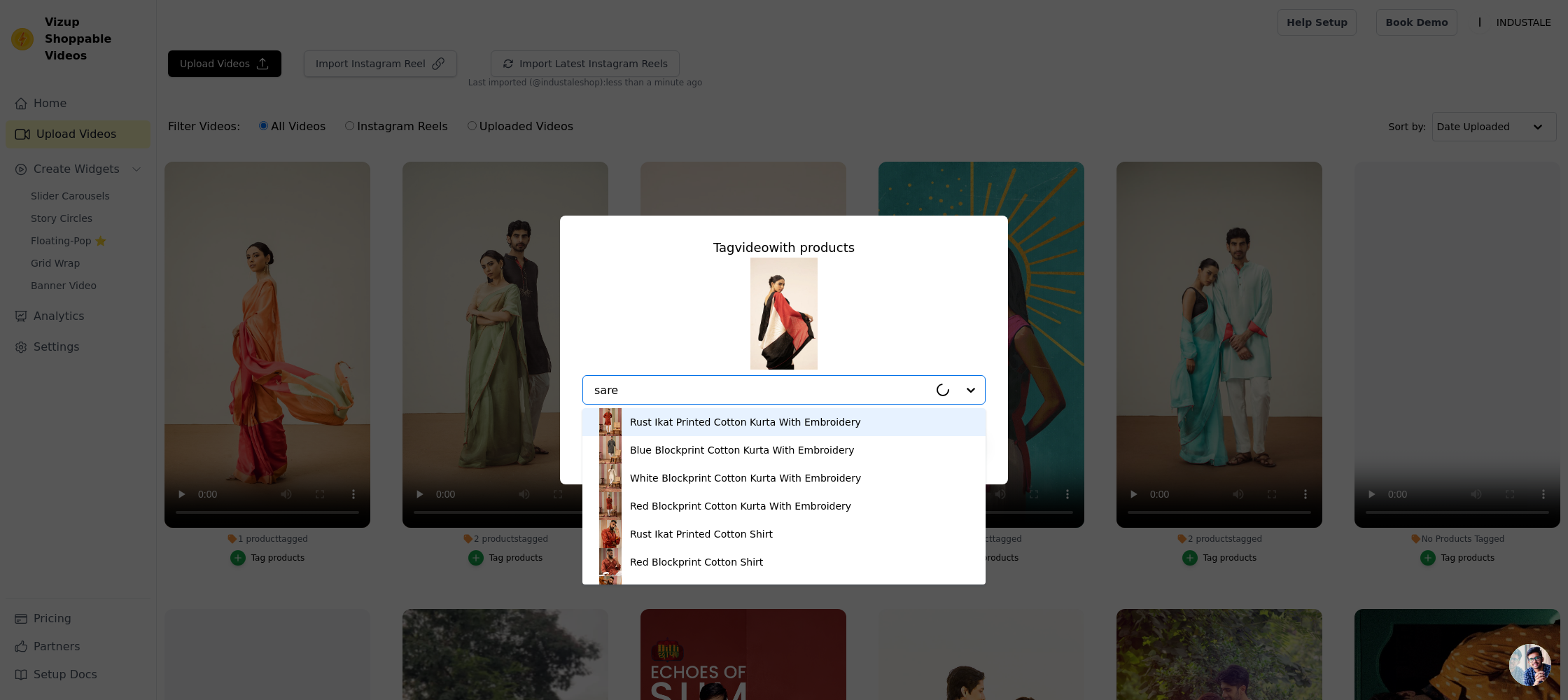
type input "saree"
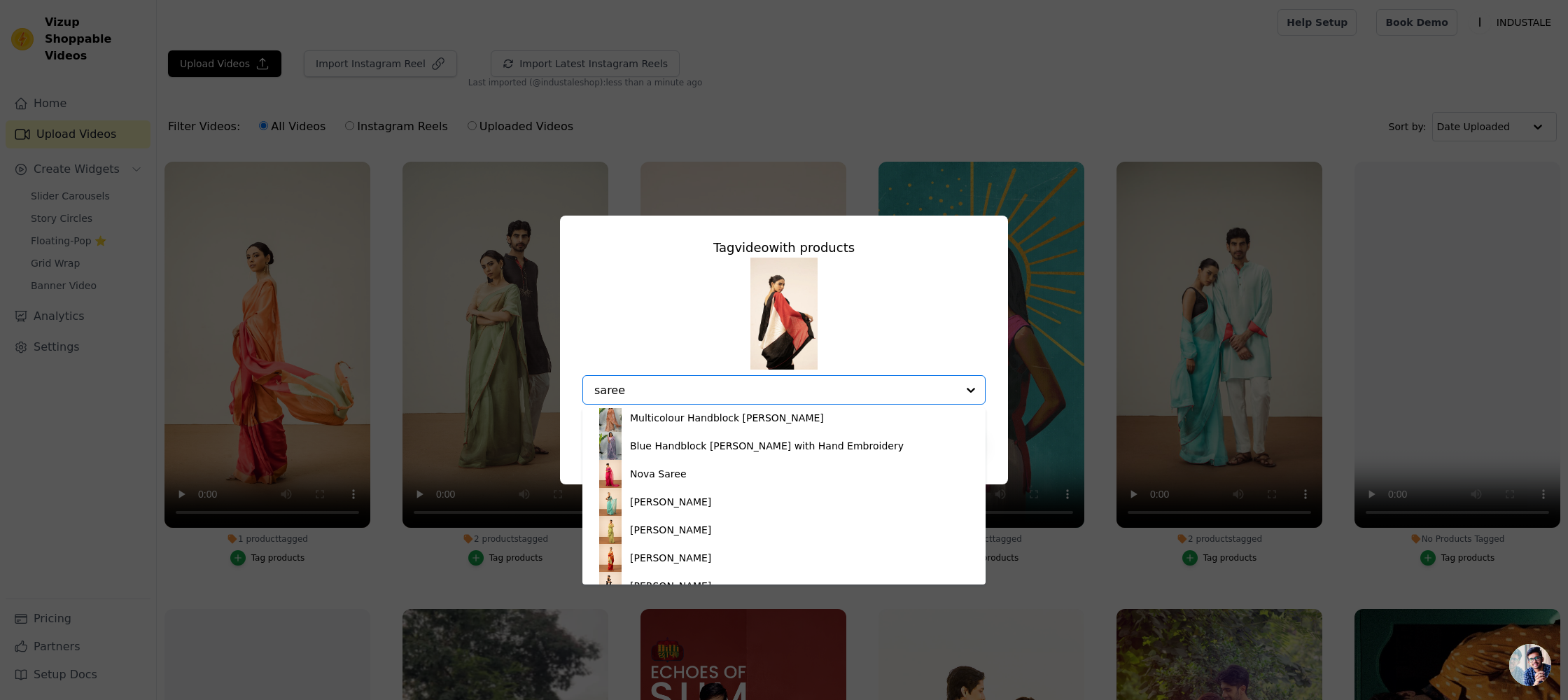
scroll to position [160, 0]
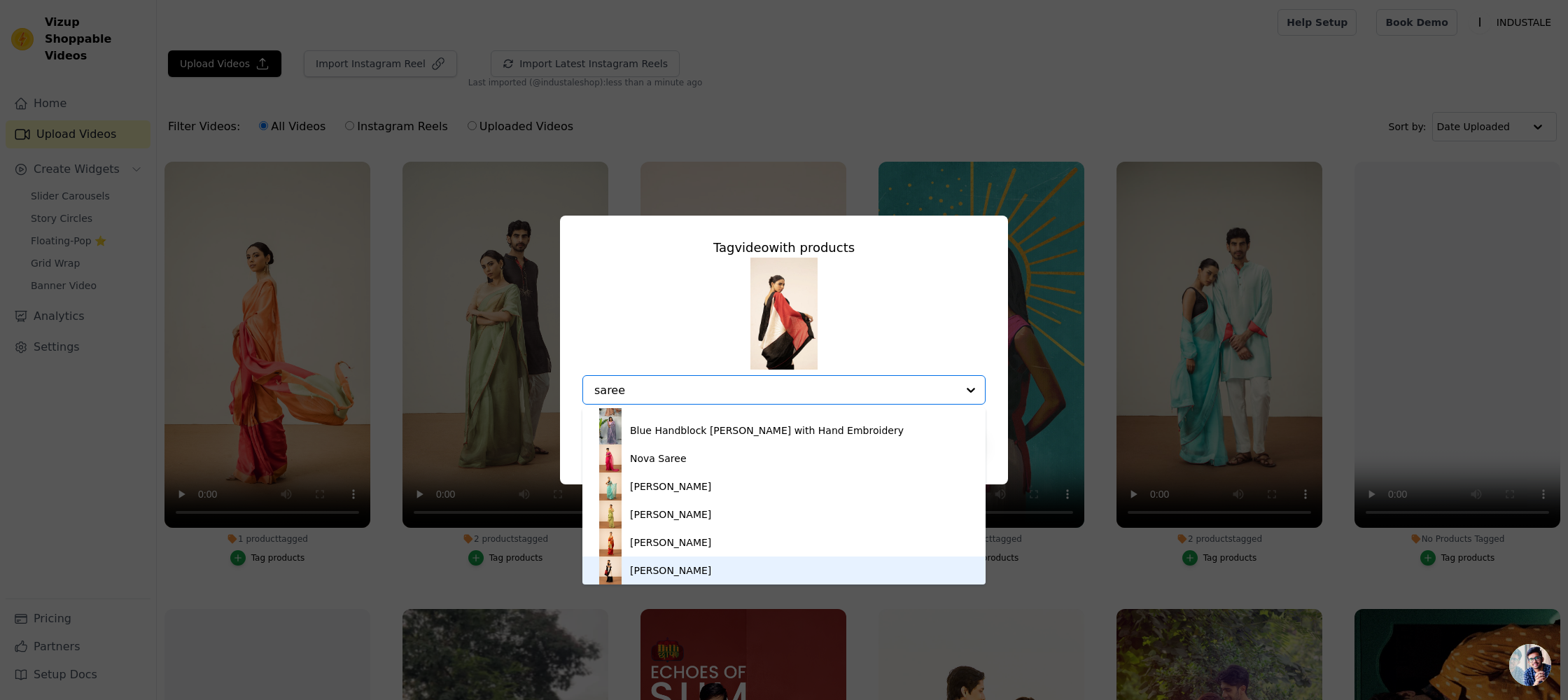
click at [657, 566] on div "[PERSON_NAME]" at bounding box center [671, 570] width 81 height 14
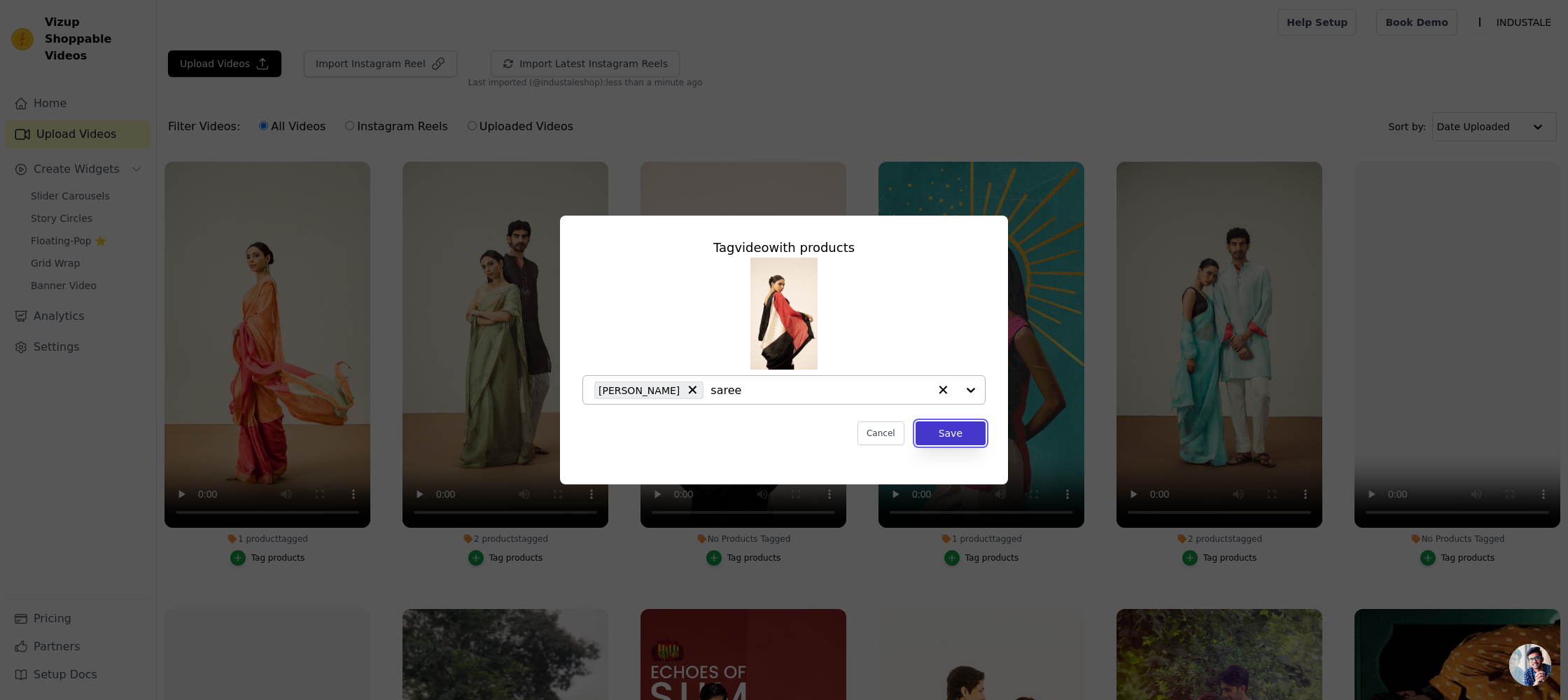
click at [962, 428] on button "Save" at bounding box center [950, 433] width 70 height 24
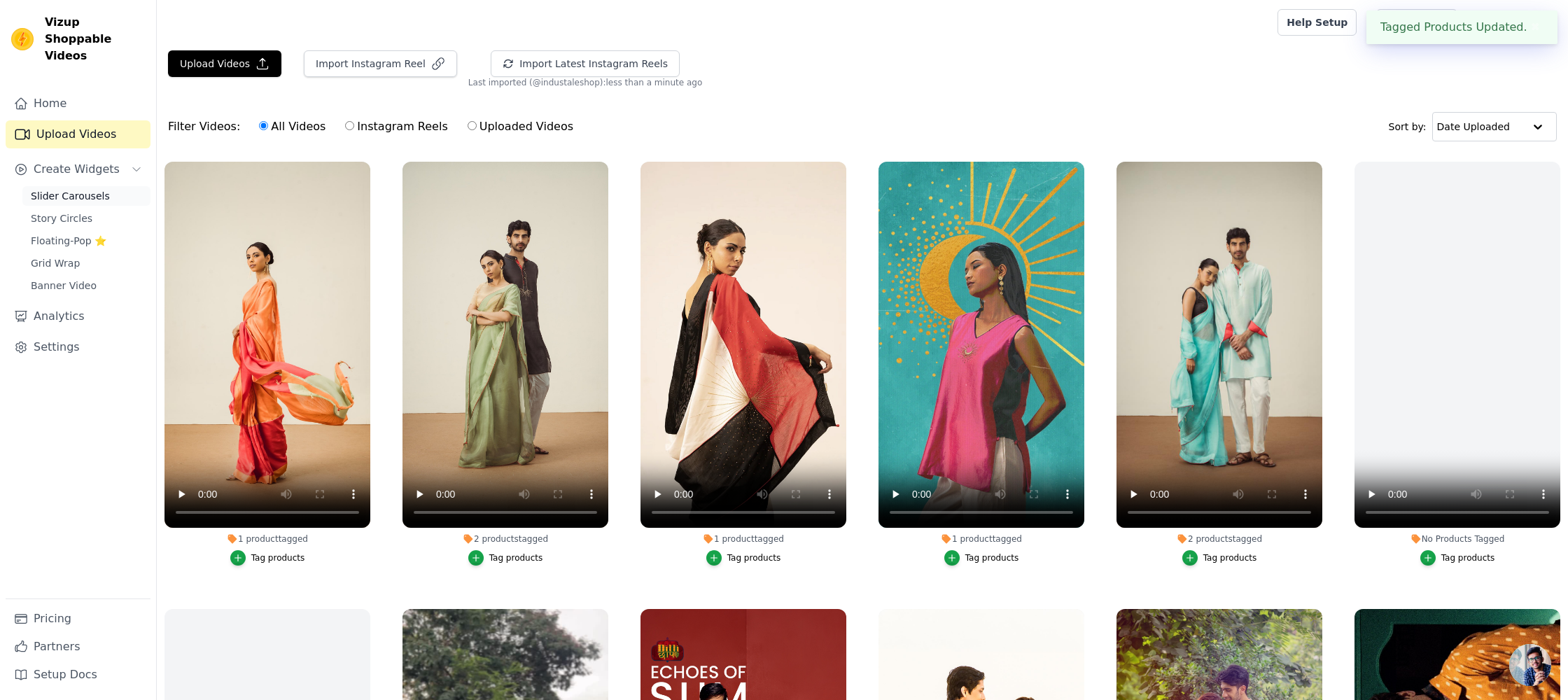
click at [51, 189] on span "Slider Carousels" at bounding box center [70, 196] width 79 height 14
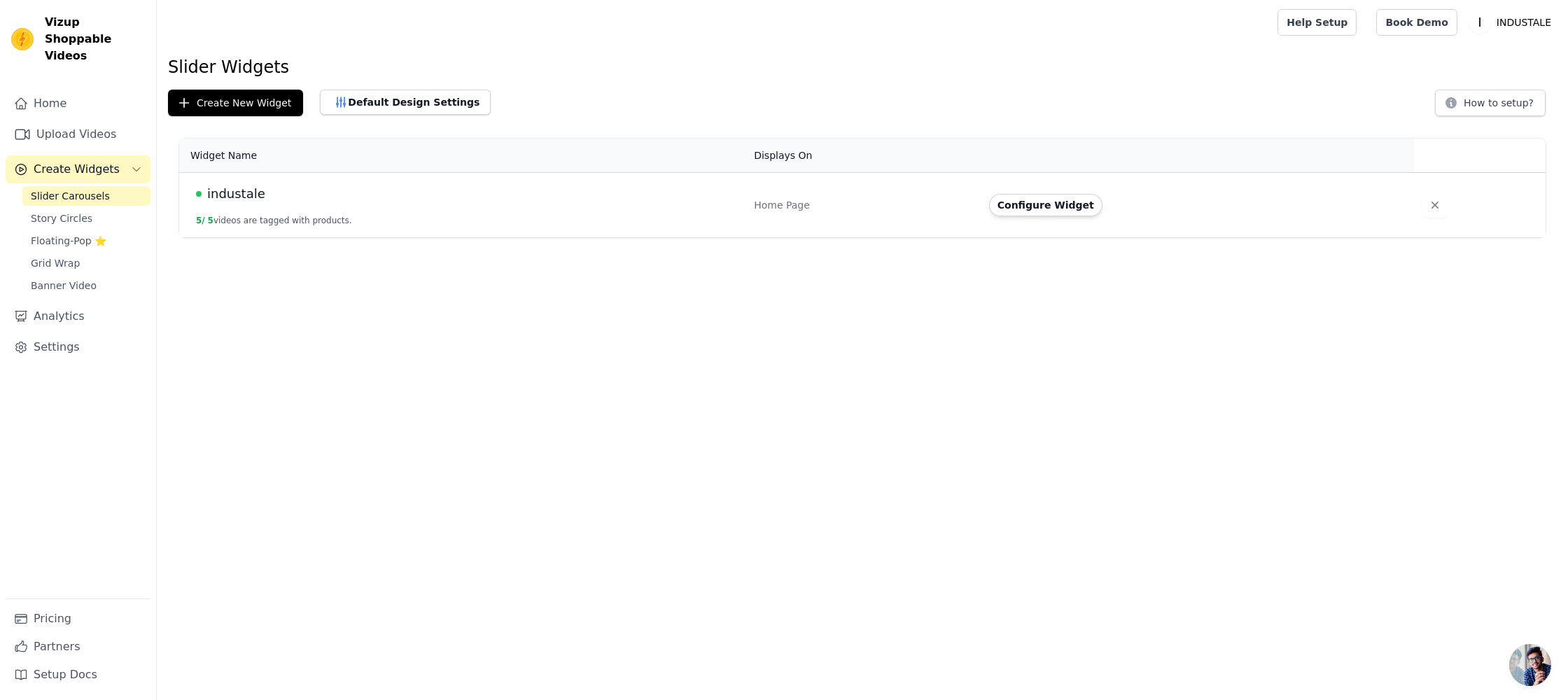
click at [271, 196] on div "industale" at bounding box center [466, 194] width 541 height 20
click at [236, 192] on span "industale" at bounding box center [236, 194] width 58 height 20
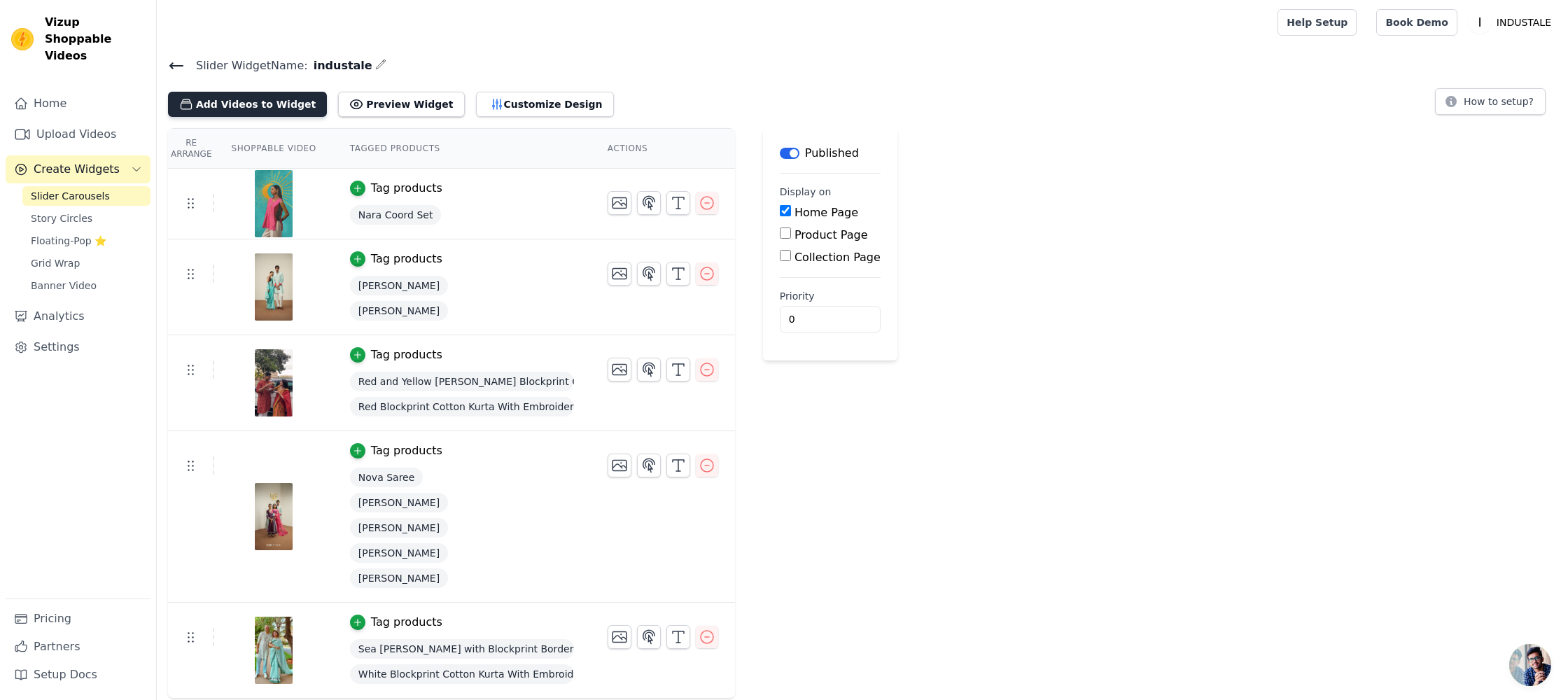
click at [244, 108] on button "Add Videos to Widget" at bounding box center [247, 104] width 159 height 25
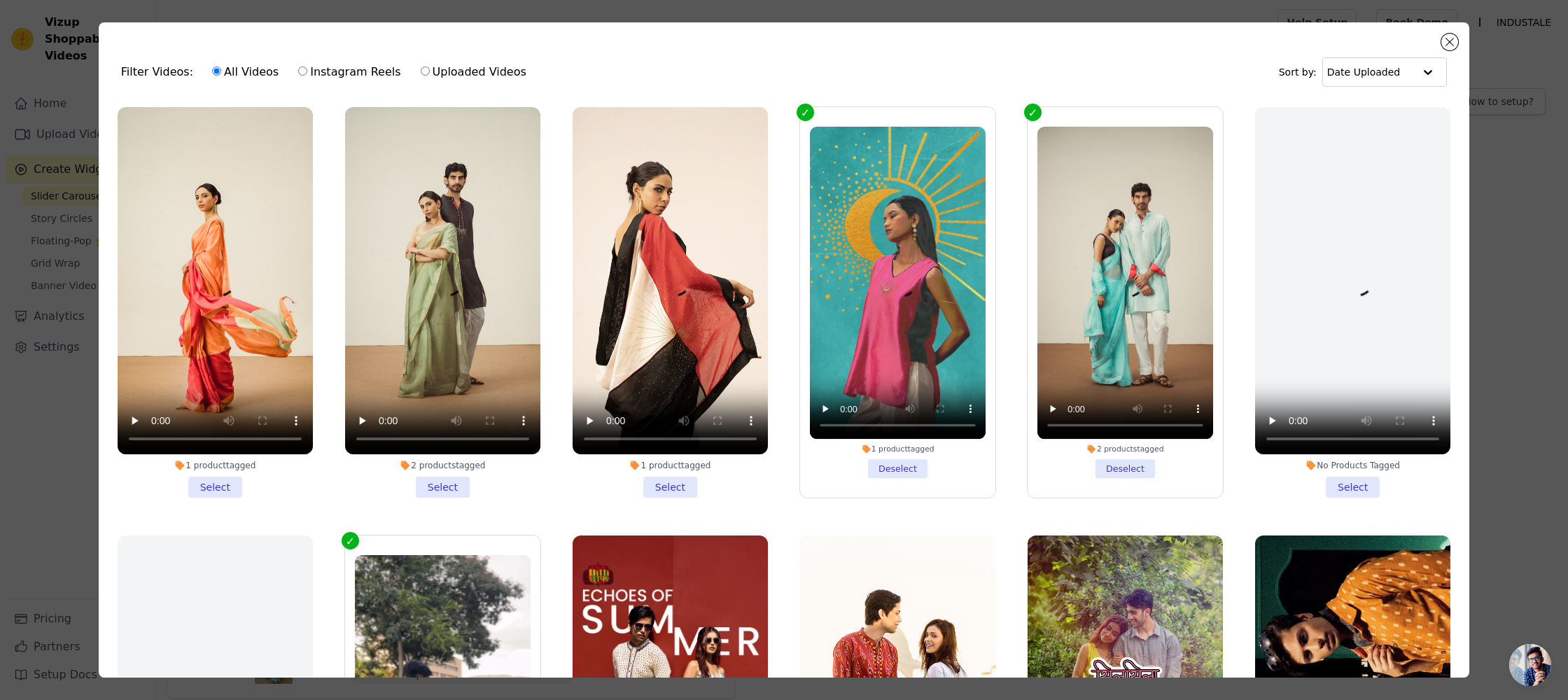
click at [211, 485] on li "1 product tagged Select" at bounding box center [215, 302] width 195 height 391
click at [0, 0] on input "1 product tagged Select" at bounding box center [0, 0] width 0 height 0
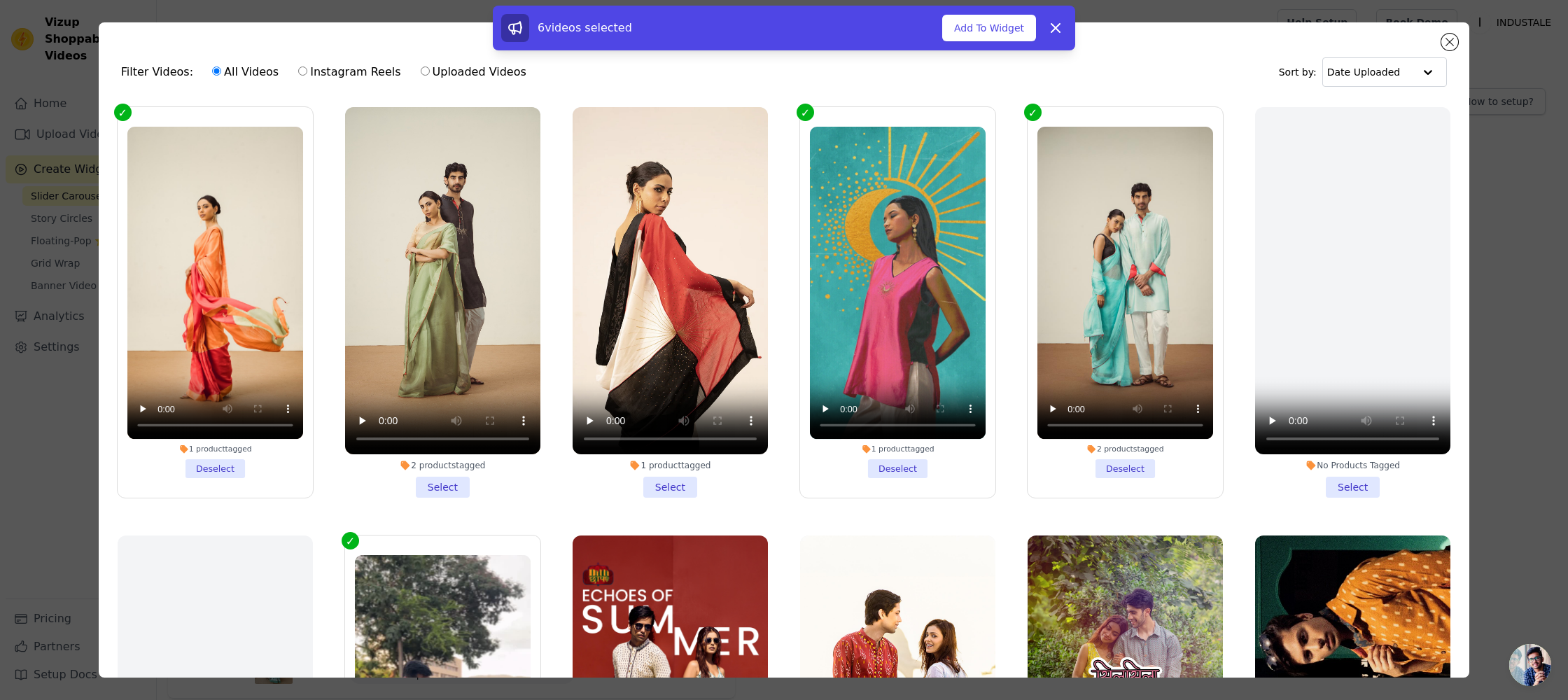
click at [431, 489] on li "2 products tagged Select" at bounding box center [442, 302] width 195 height 391
click at [0, 0] on input "2 products tagged Select" at bounding box center [0, 0] width 0 height 0
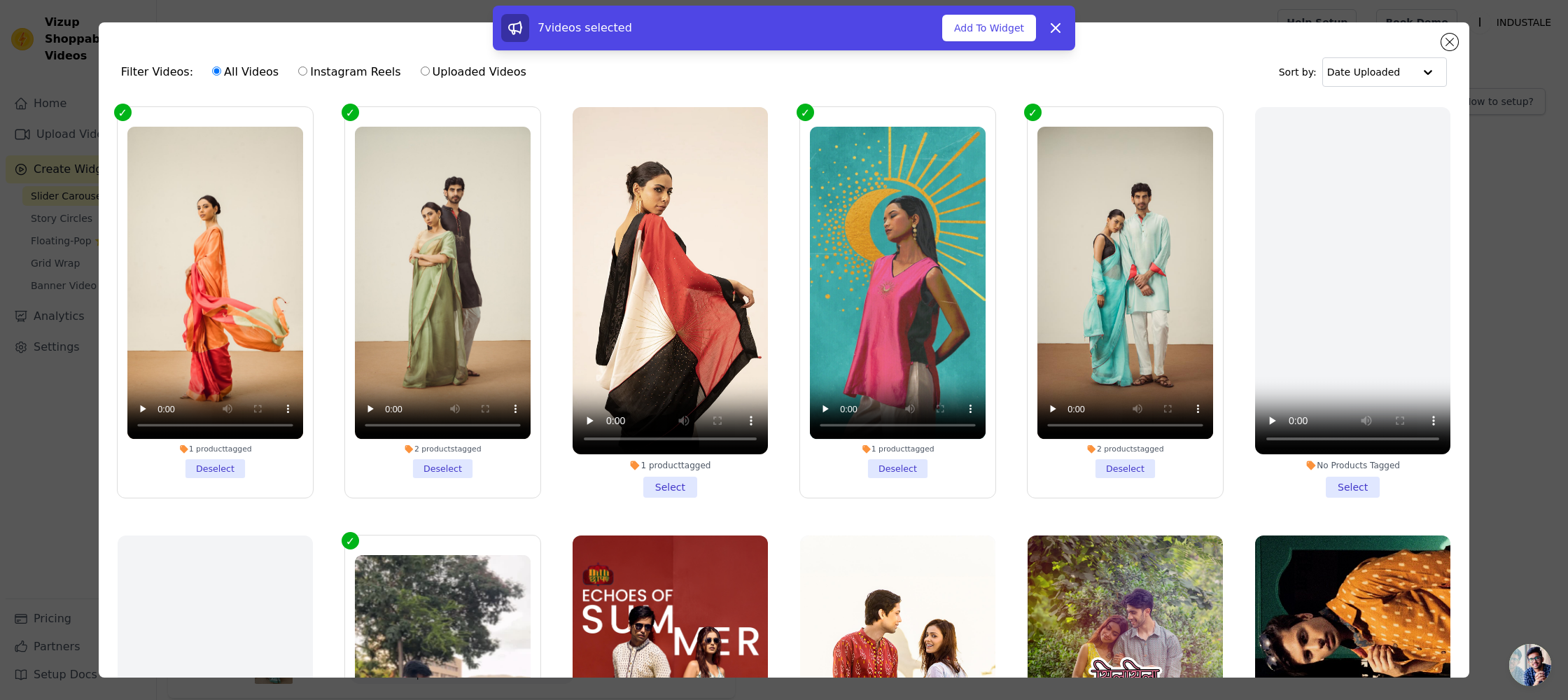
click at [659, 484] on li "1 product tagged Select" at bounding box center [669, 302] width 195 height 391
click at [0, 0] on input "1 product tagged Select" at bounding box center [0, 0] width 0 height 0
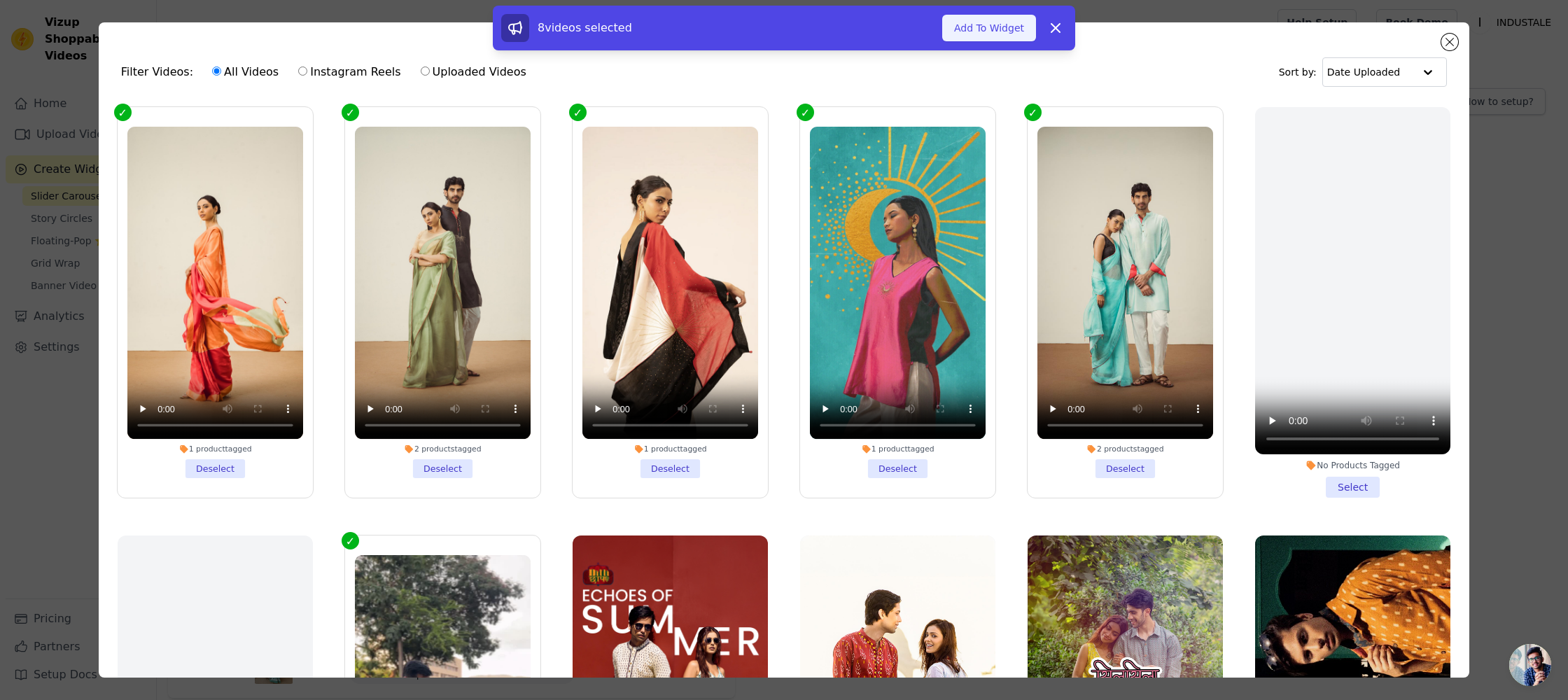
click at [1001, 33] on button "Add To Widget" at bounding box center [989, 28] width 94 height 27
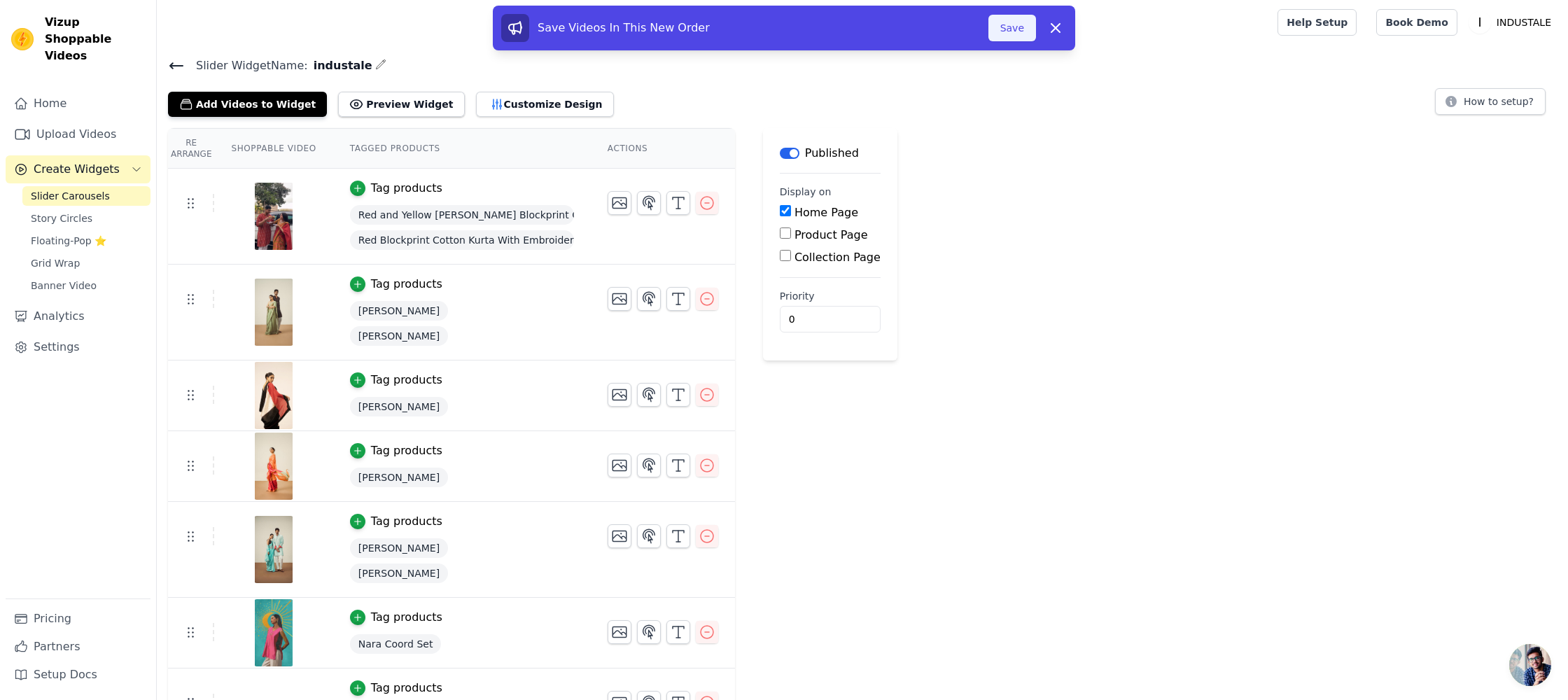
click at [1012, 34] on button "Save" at bounding box center [1012, 28] width 48 height 27
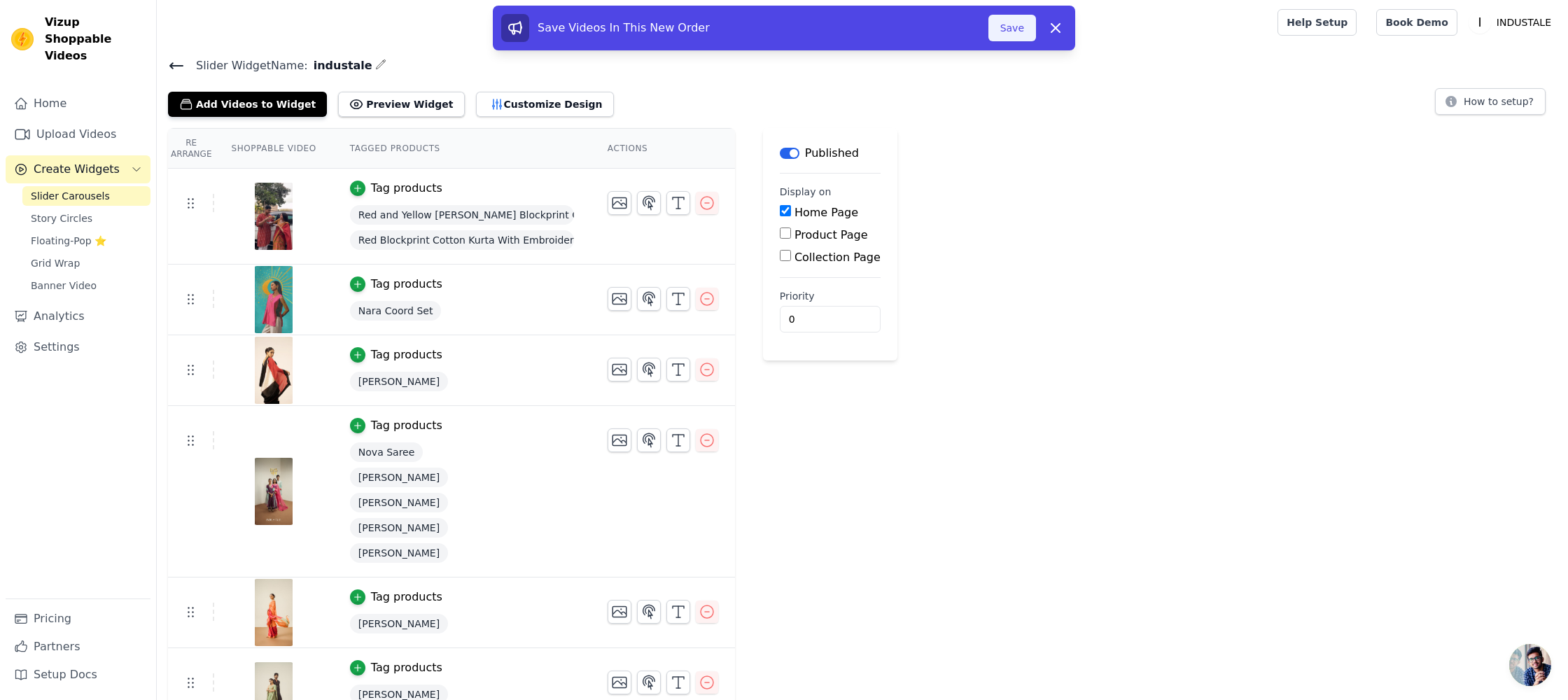
click at [1004, 32] on button "Save" at bounding box center [1012, 28] width 48 height 27
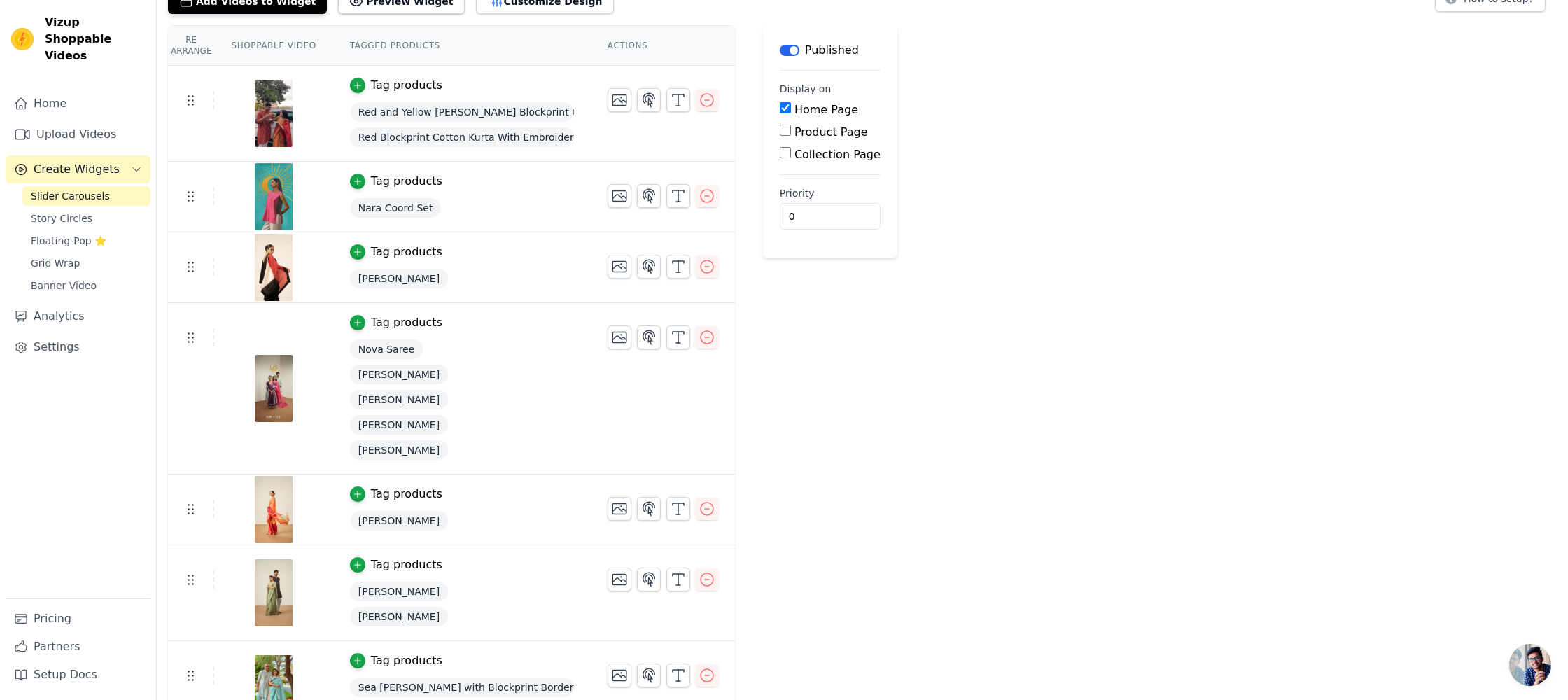
scroll to position [102, 0]
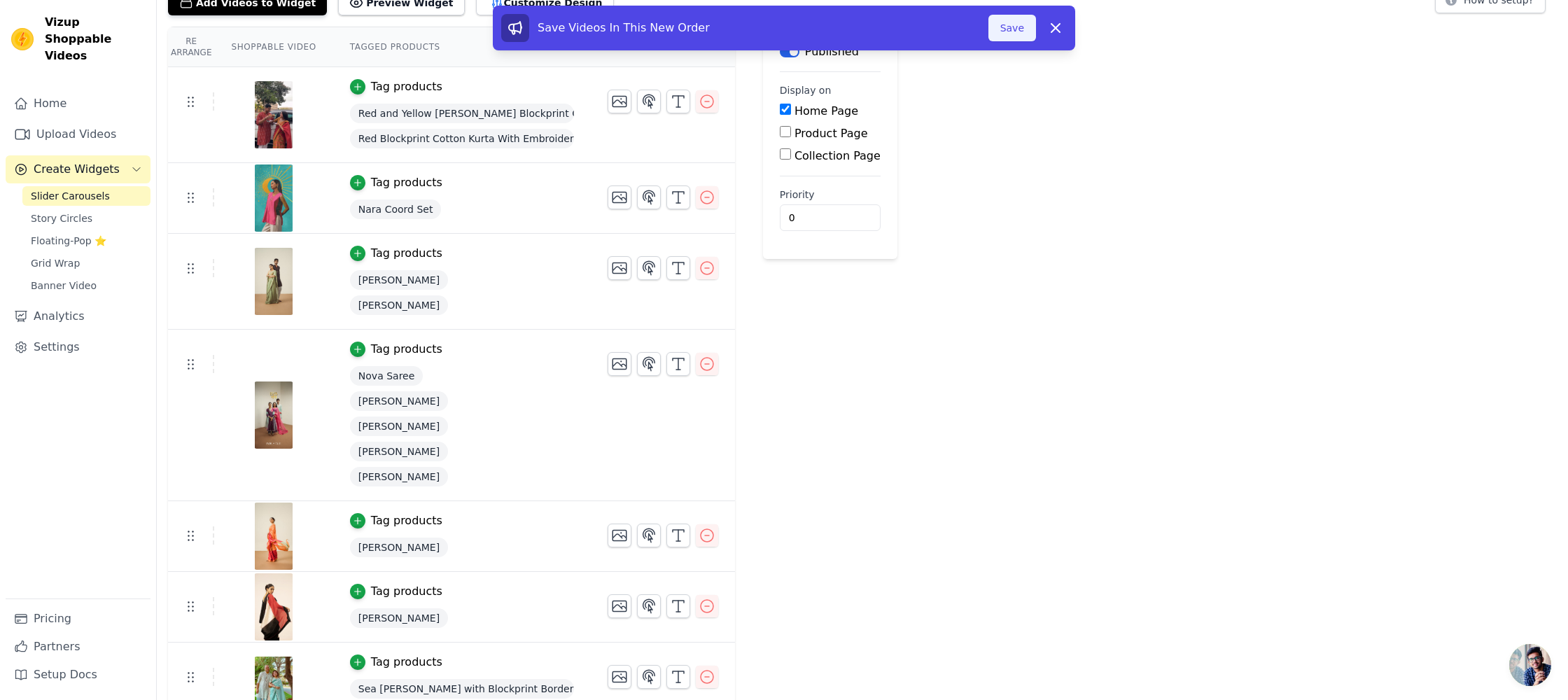
click at [1015, 24] on button "Save" at bounding box center [1012, 28] width 48 height 27
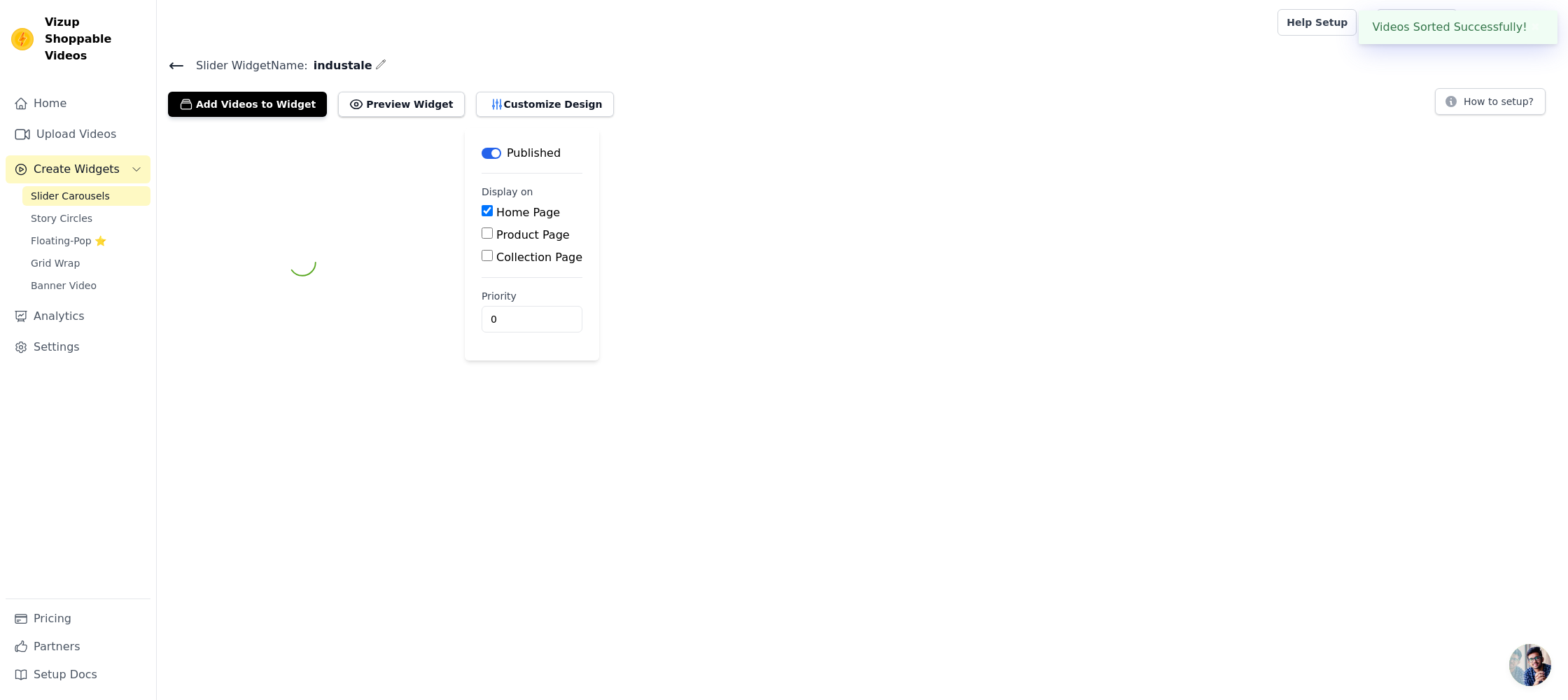
scroll to position [0, 0]
